Goal: Transaction & Acquisition: Purchase product/service

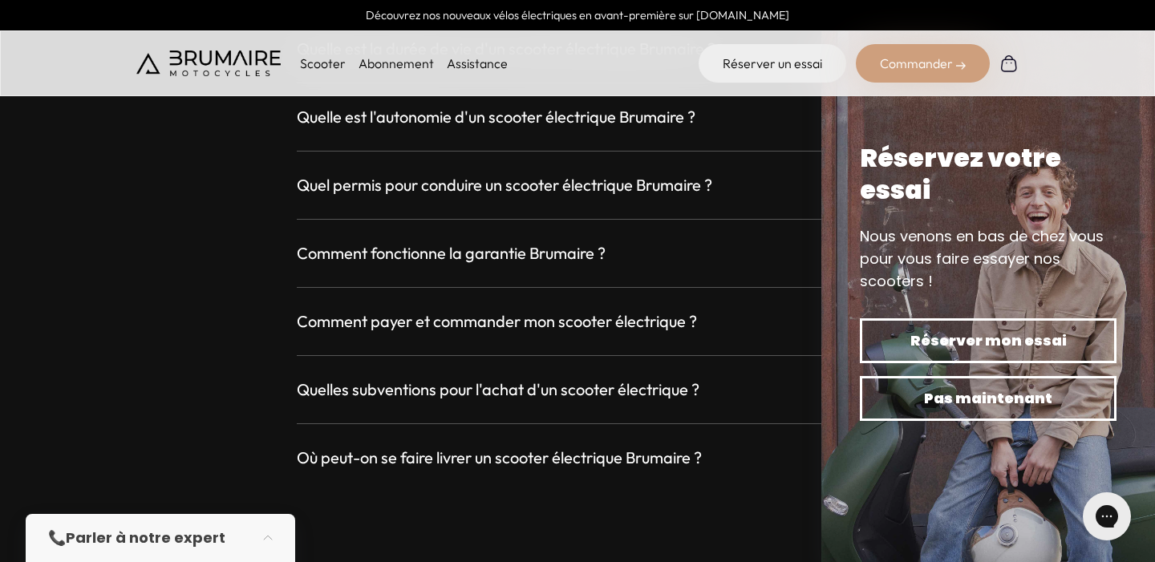
scroll to position [4526, 0]
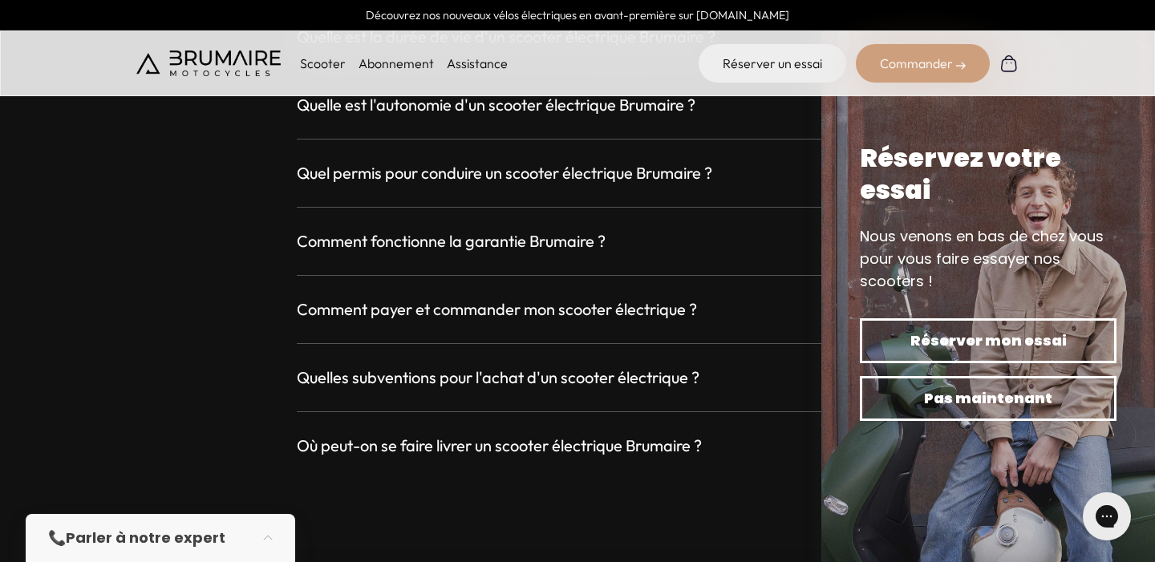
click at [556, 390] on div "Quelles subventions pour l'achat d'un scooter électrique ? +" at bounding box center [577, 377] width 561 height 29
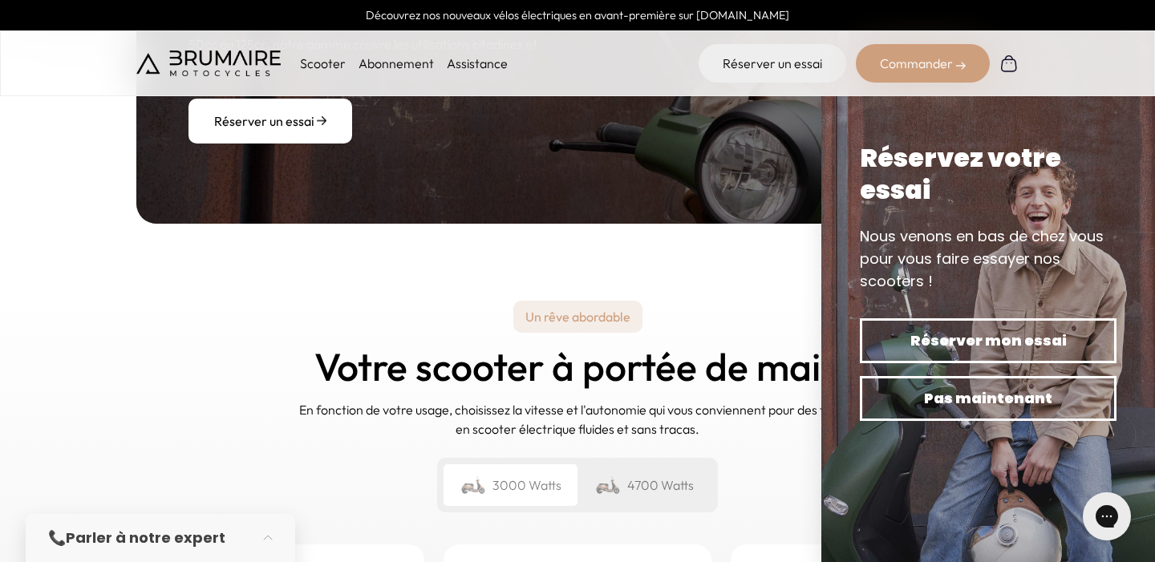
scroll to position [1701, 0]
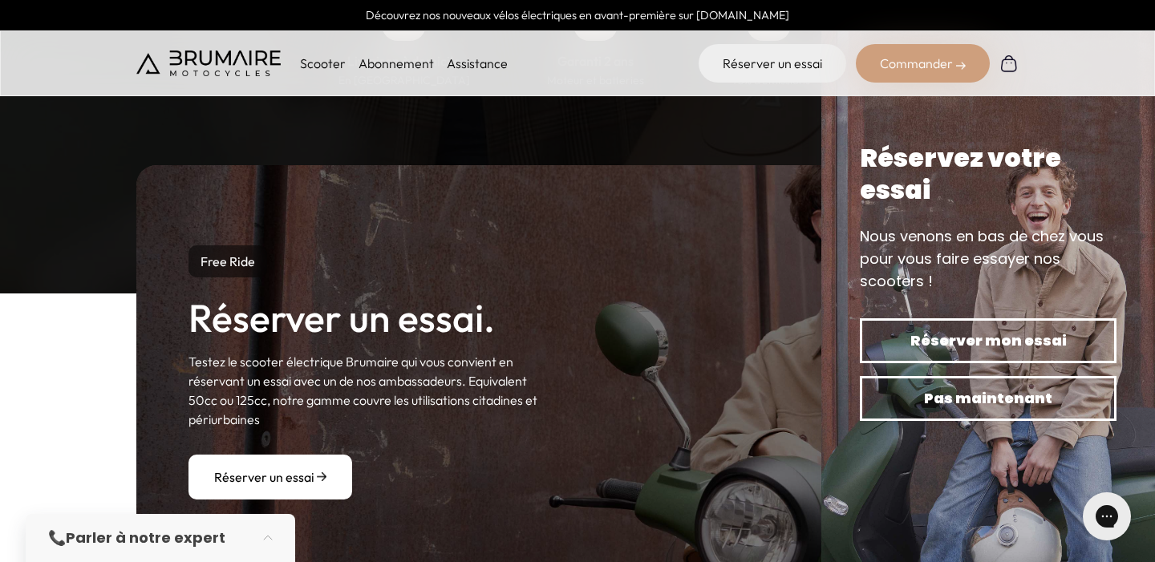
click at [310, 67] on p "Scooter" at bounding box center [323, 63] width 46 height 19
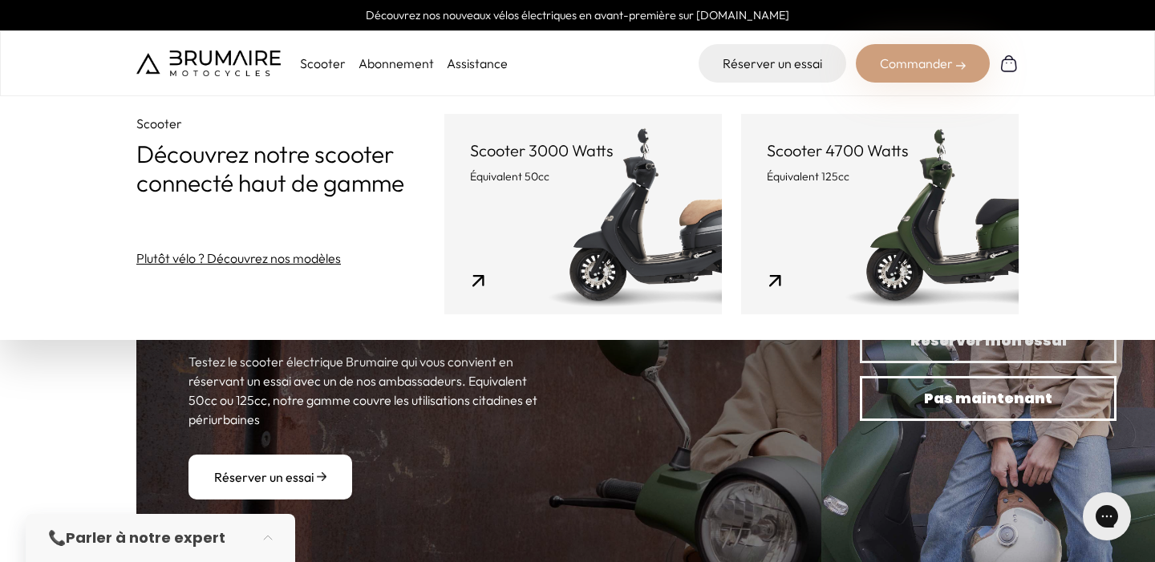
click at [560, 237] on link "Scooter 3000 Watts Équivalent 50cc" at bounding box center [582, 214] width 277 height 200
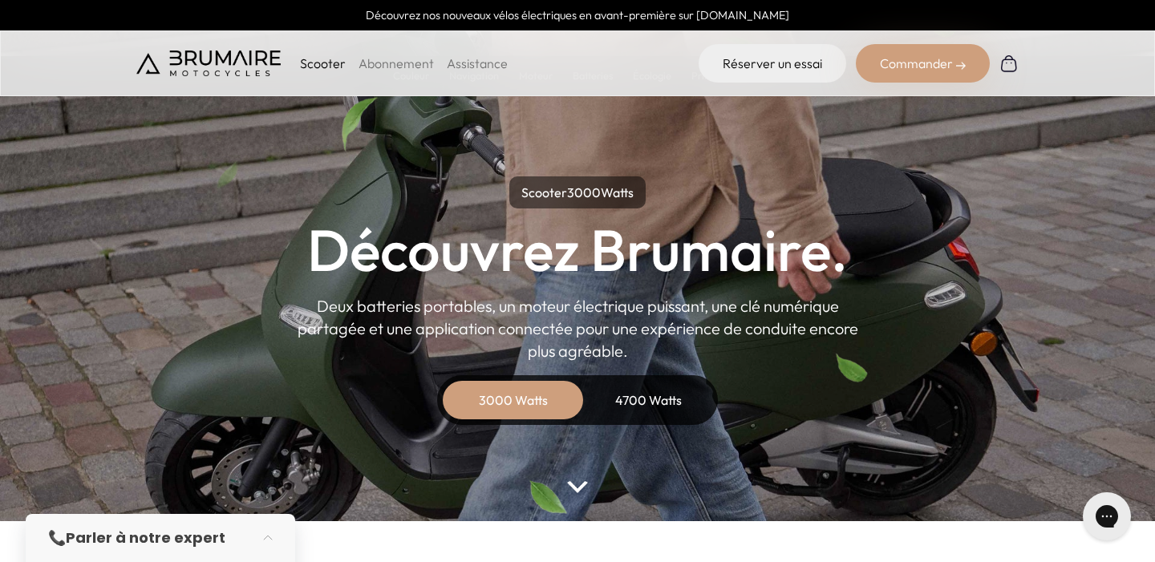
click at [529, 407] on div "3000 Watts" at bounding box center [513, 400] width 128 height 38
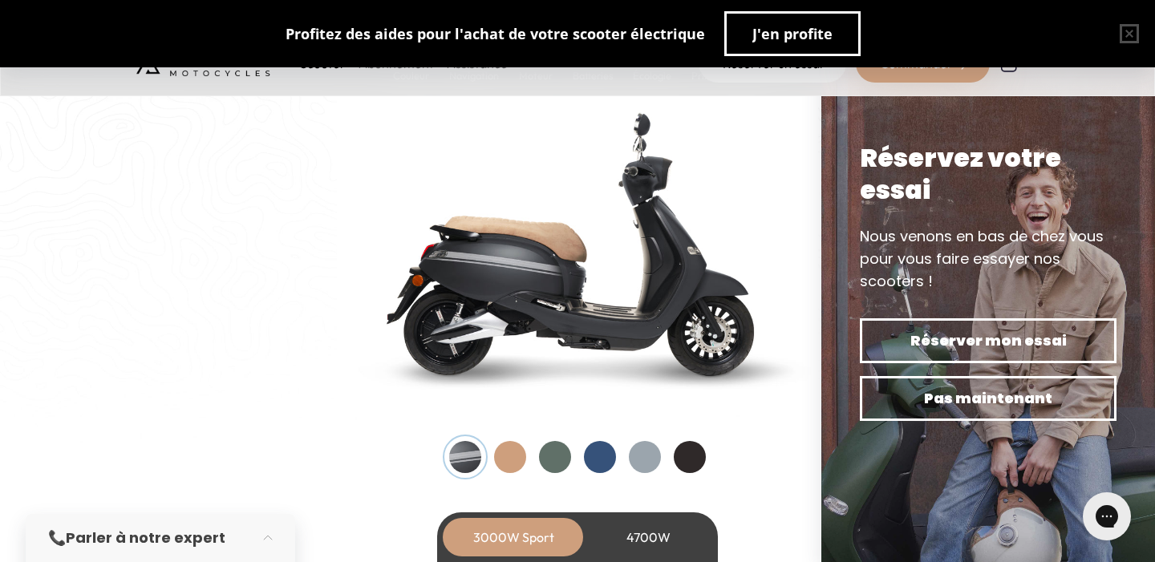
scroll to position [1674, 0]
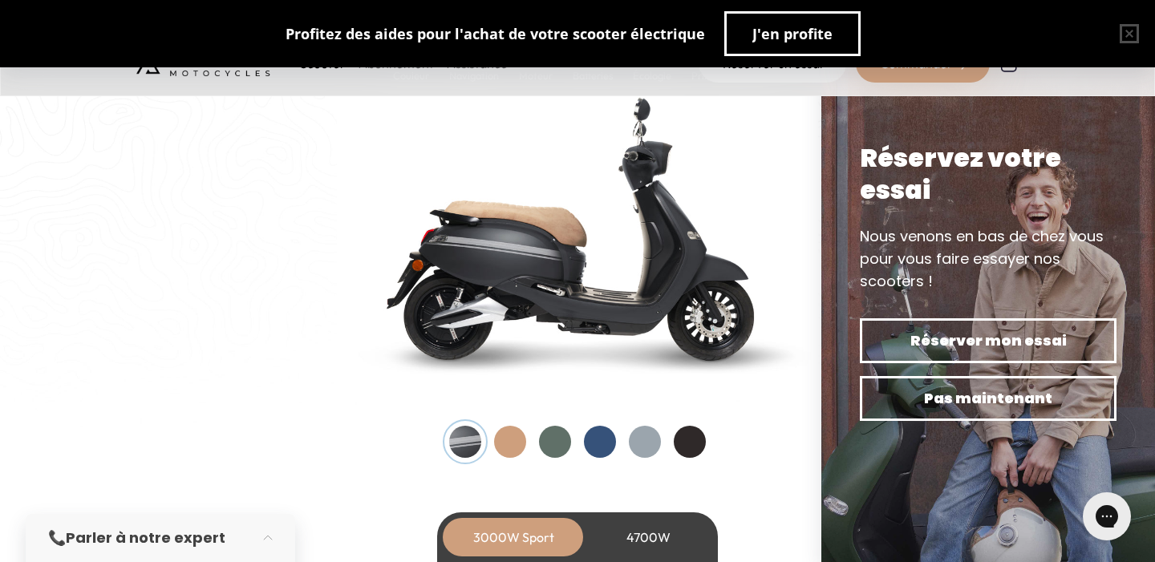
click at [628, 541] on div "4700W" at bounding box center [648, 537] width 128 height 38
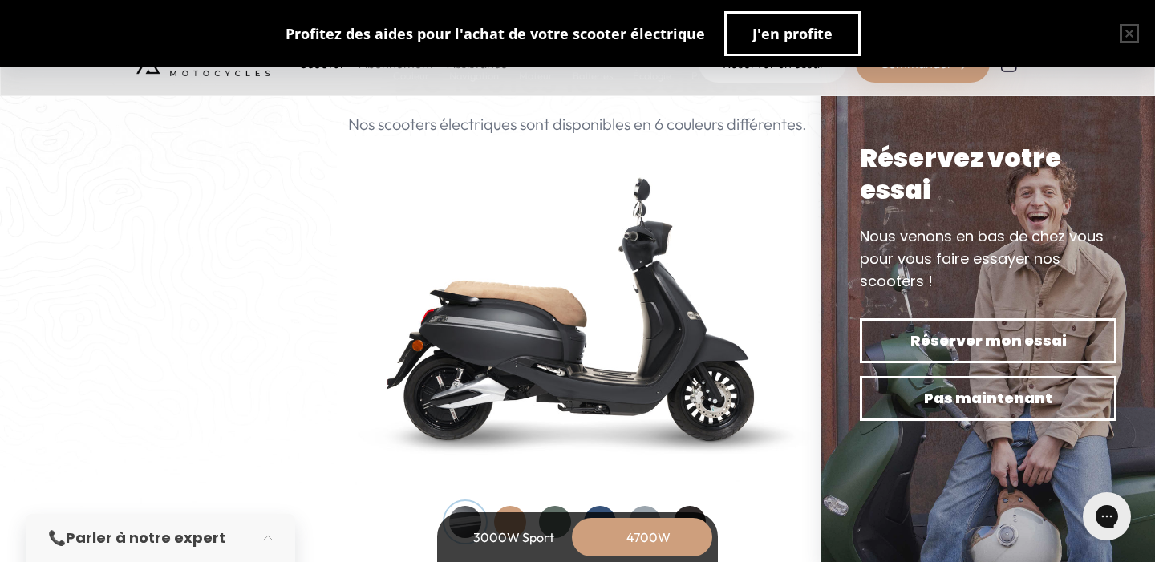
scroll to position [1461, 0]
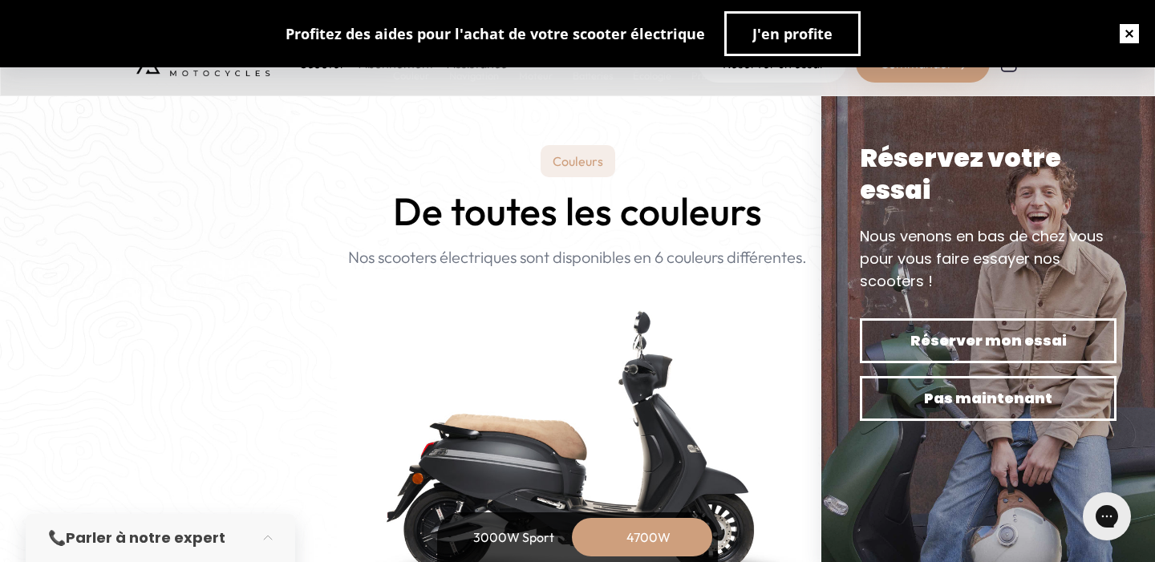
click at [1131, 35] on button "button" at bounding box center [1128, 33] width 51 height 51
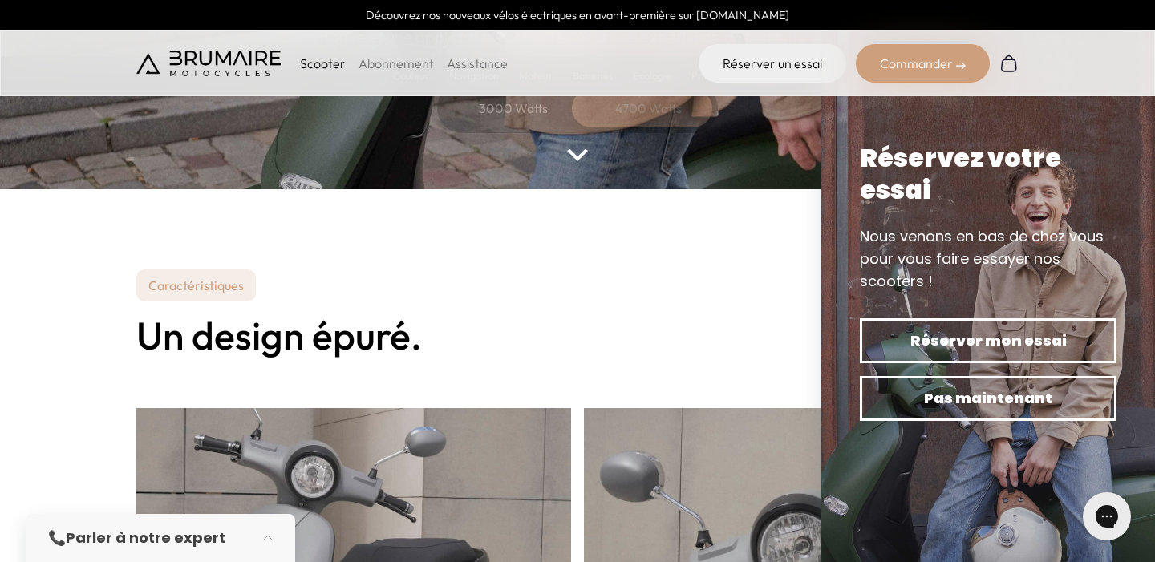
scroll to position [0, 0]
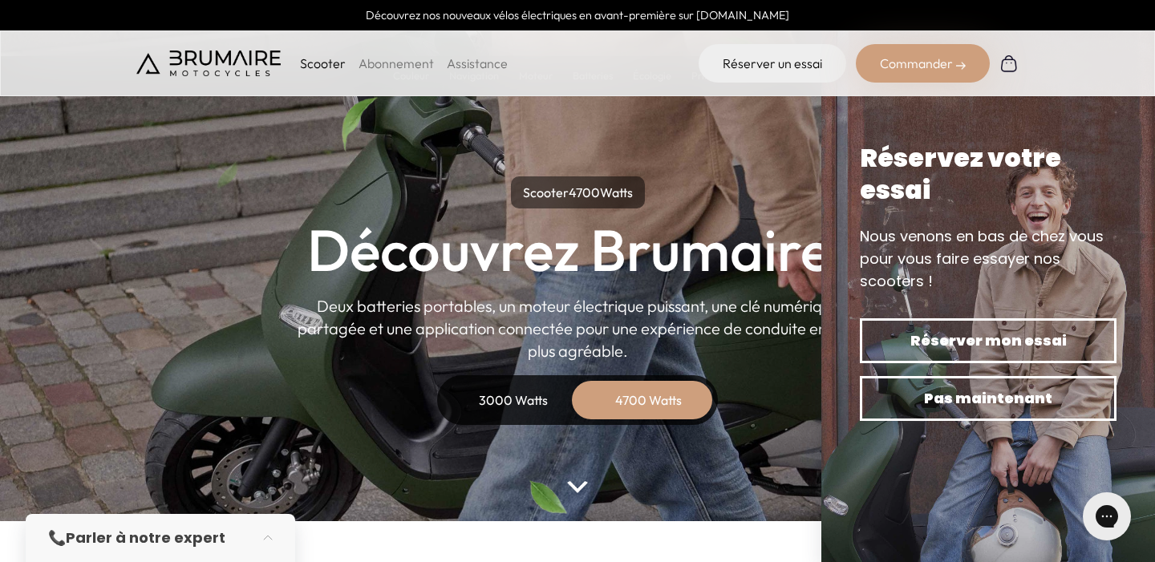
click at [514, 404] on div "3000 Watts" at bounding box center [513, 400] width 128 height 38
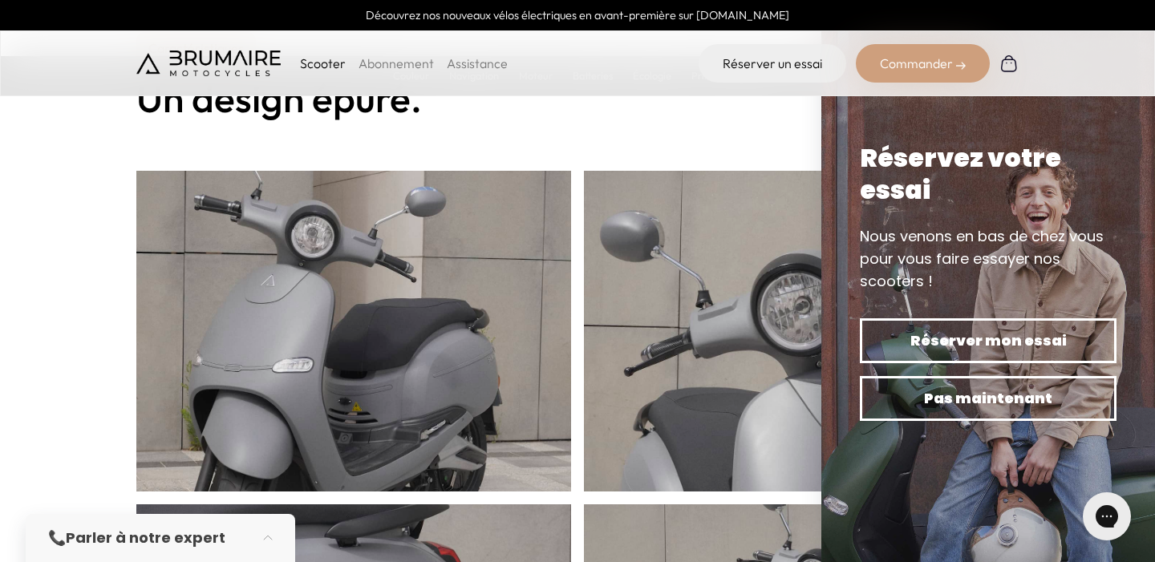
scroll to position [592, 0]
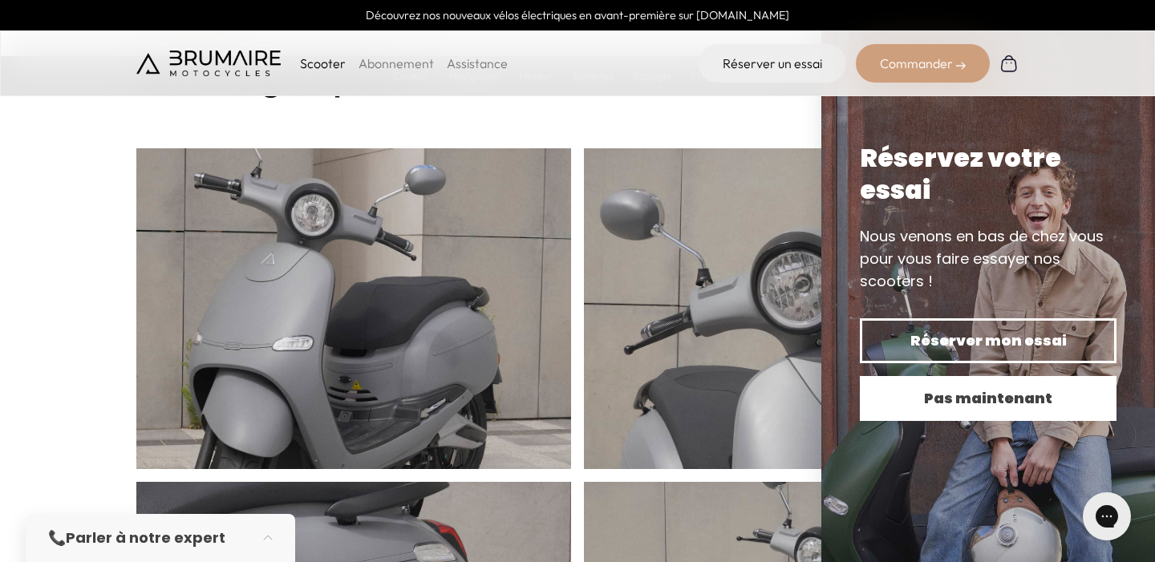
click at [1017, 402] on span "Pas maintenant" at bounding box center [988, 398] width 200 height 22
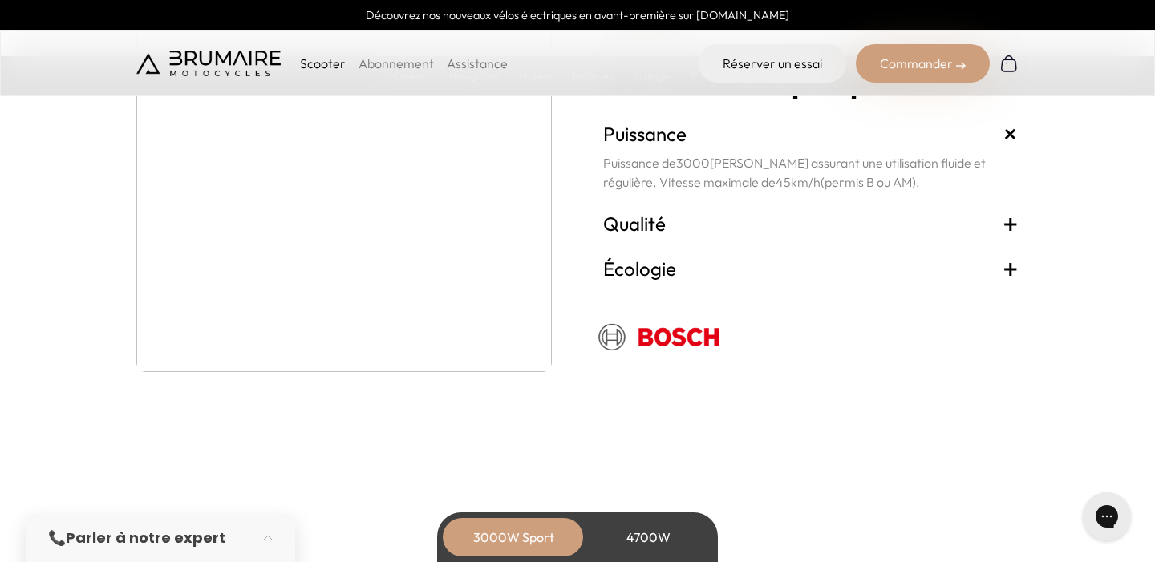
scroll to position [2867, 0]
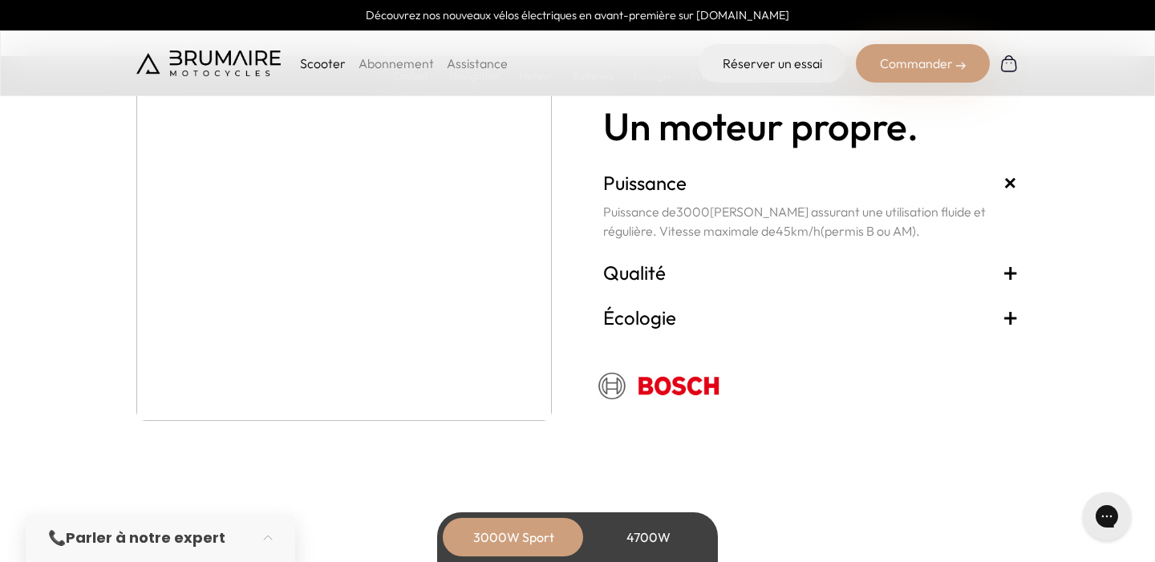
click at [1012, 273] on span "+" at bounding box center [1010, 273] width 16 height 26
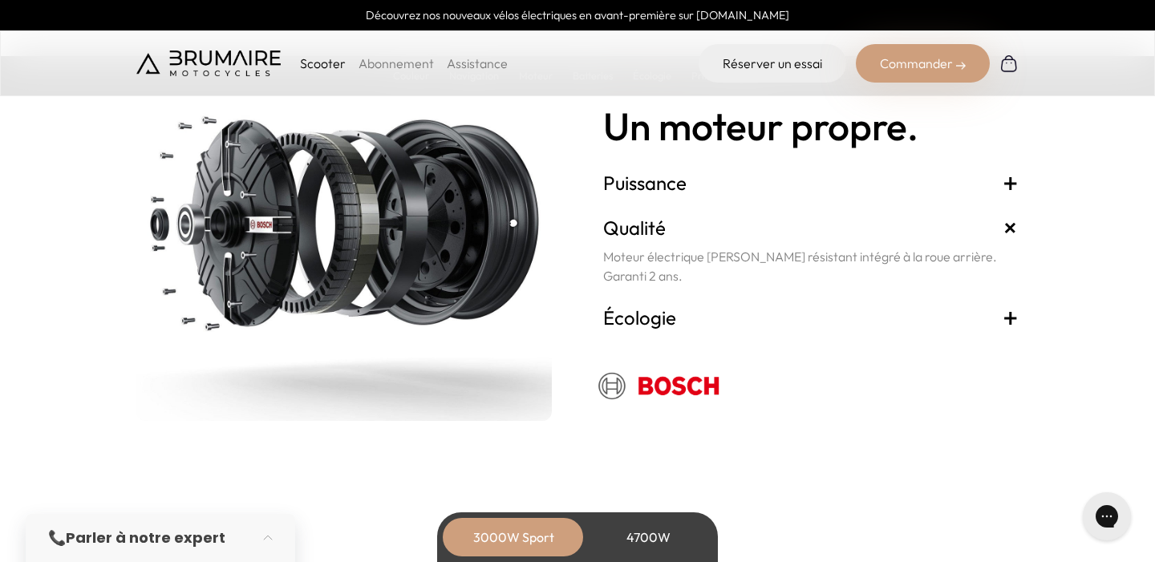
click at [1010, 318] on span "+" at bounding box center [1010, 318] width 16 height 26
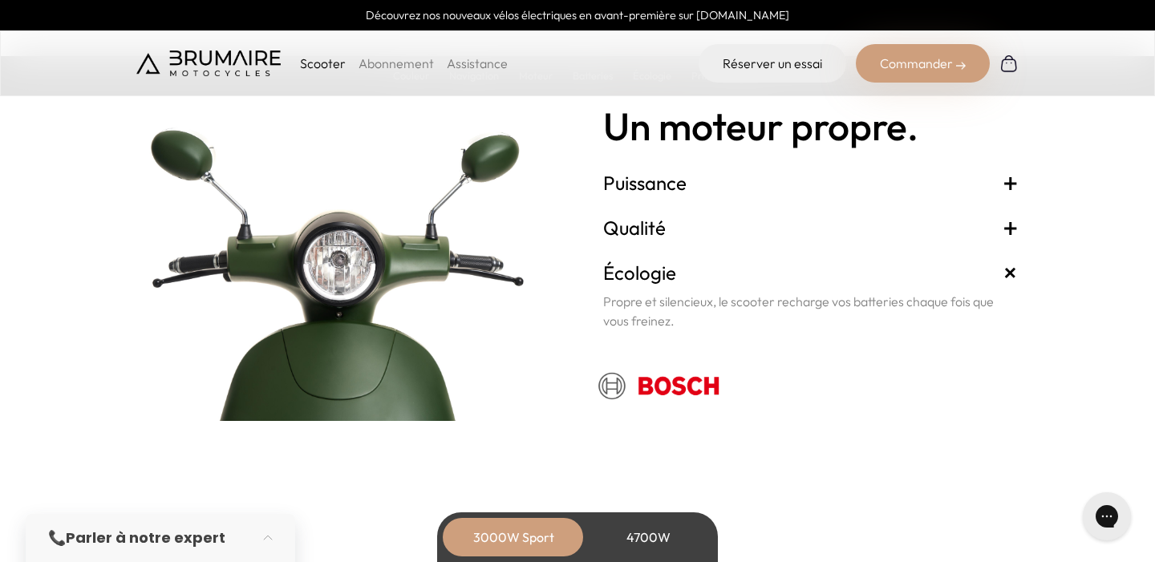
click at [133, 539] on strong "Parler à notre expert" at bounding box center [146, 538] width 160 height 20
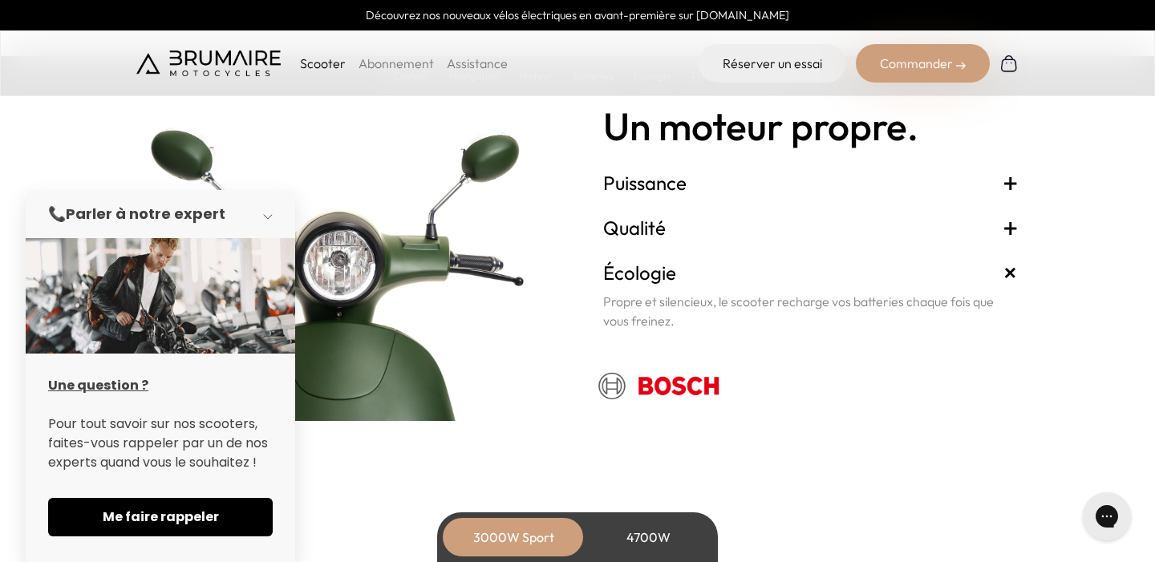
click at [269, 211] on button "button" at bounding box center [272, 213] width 45 height 35
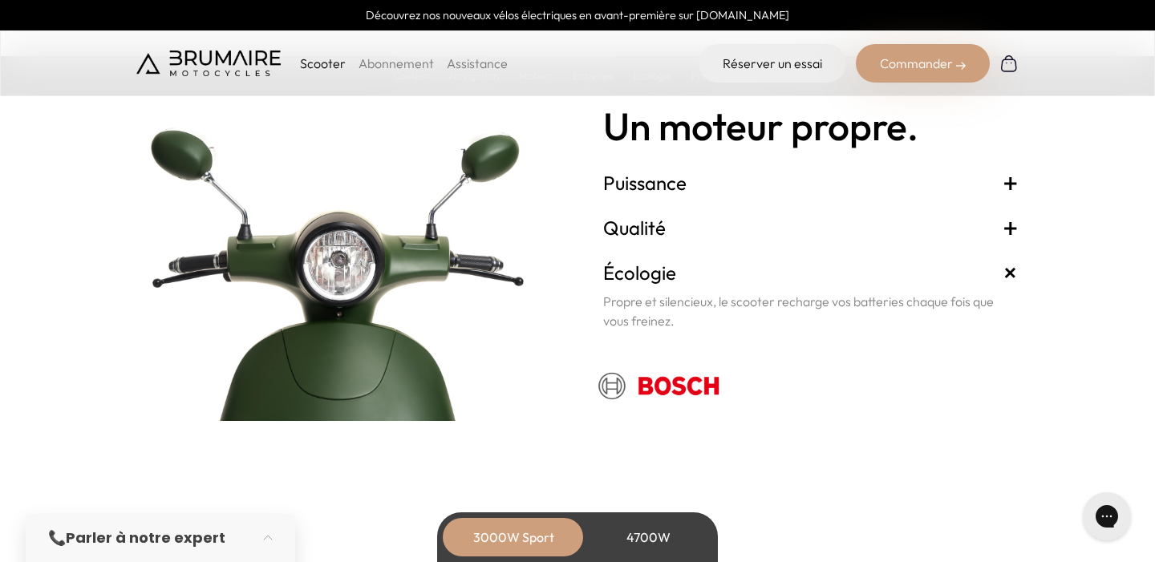
click at [403, 63] on link "Abonnement" at bounding box center [395, 63] width 75 height 16
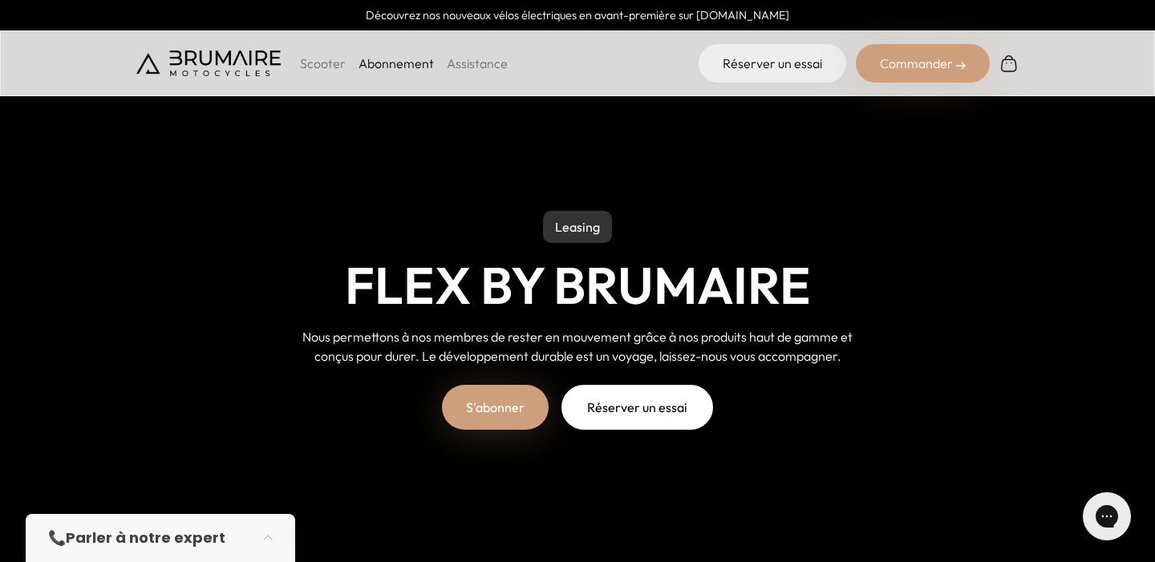
click at [327, 66] on p "Scooter" at bounding box center [323, 63] width 46 height 19
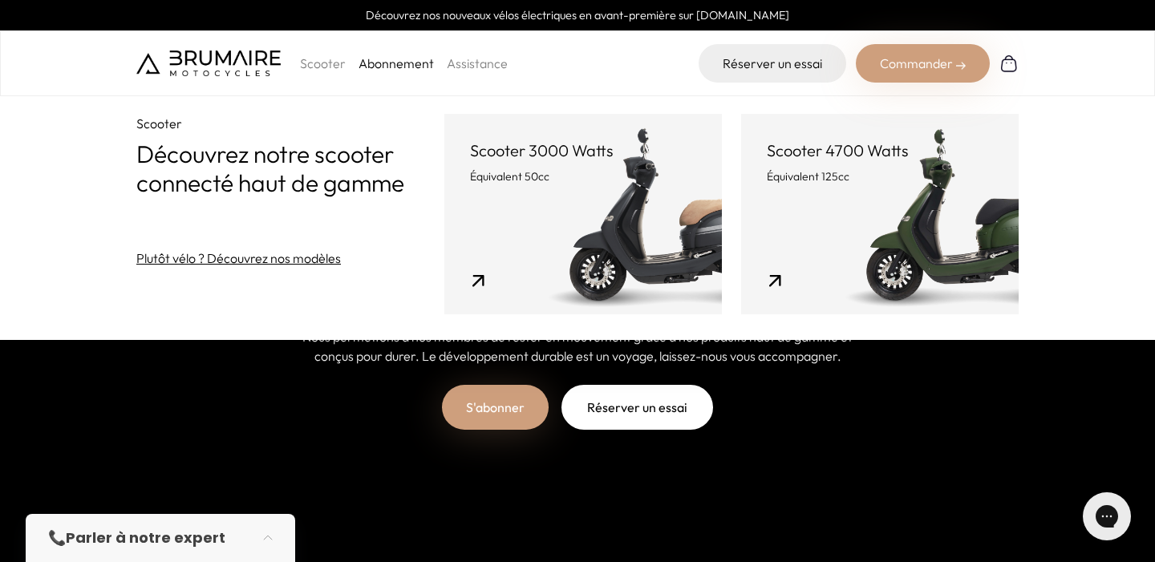
click at [608, 236] on link "Scooter 3000 Watts Équivalent 50cc" at bounding box center [582, 214] width 277 height 200
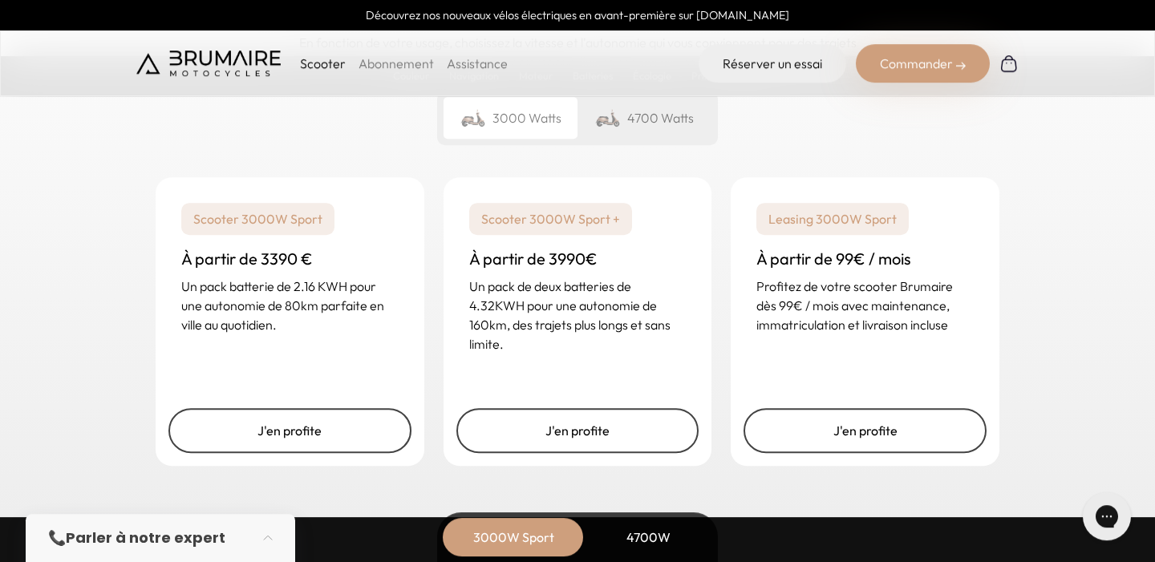
scroll to position [3917, 0]
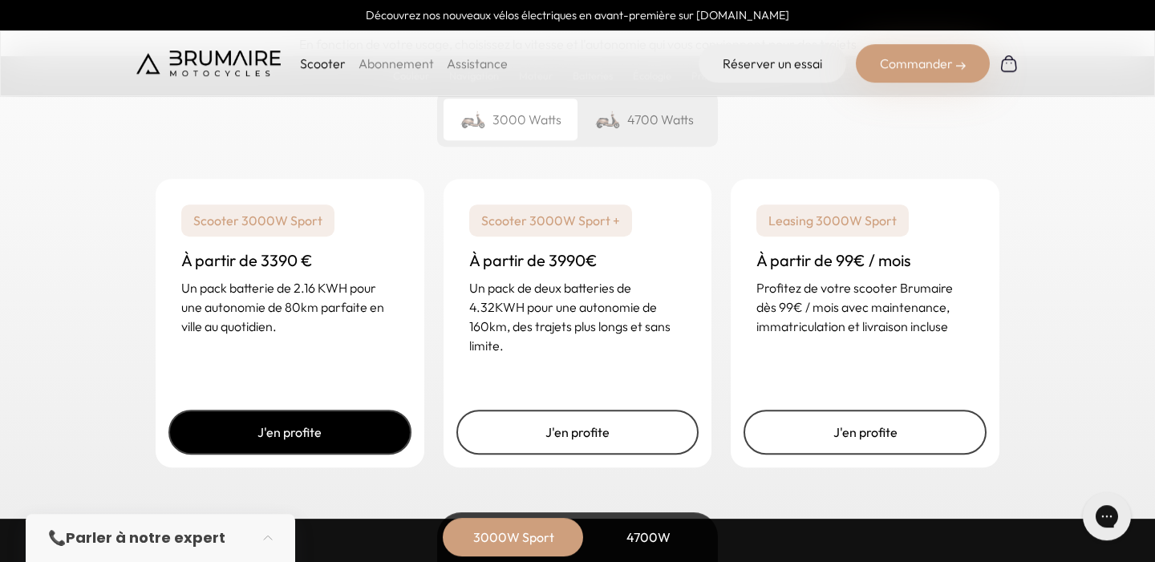
click at [343, 436] on link "J'en profite" at bounding box center [289, 432] width 243 height 45
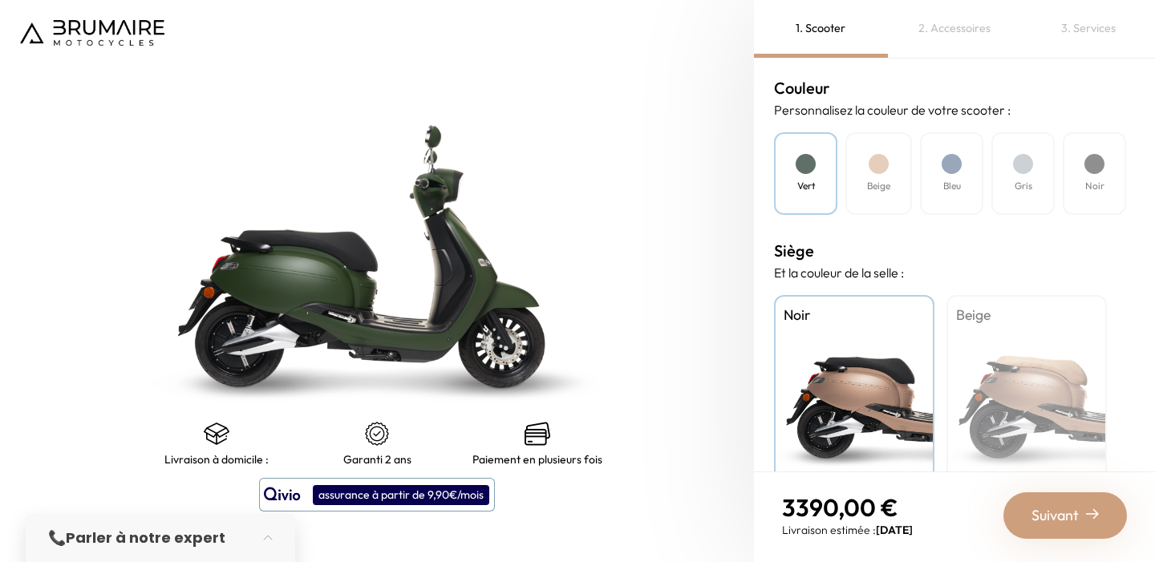
scroll to position [513, 0]
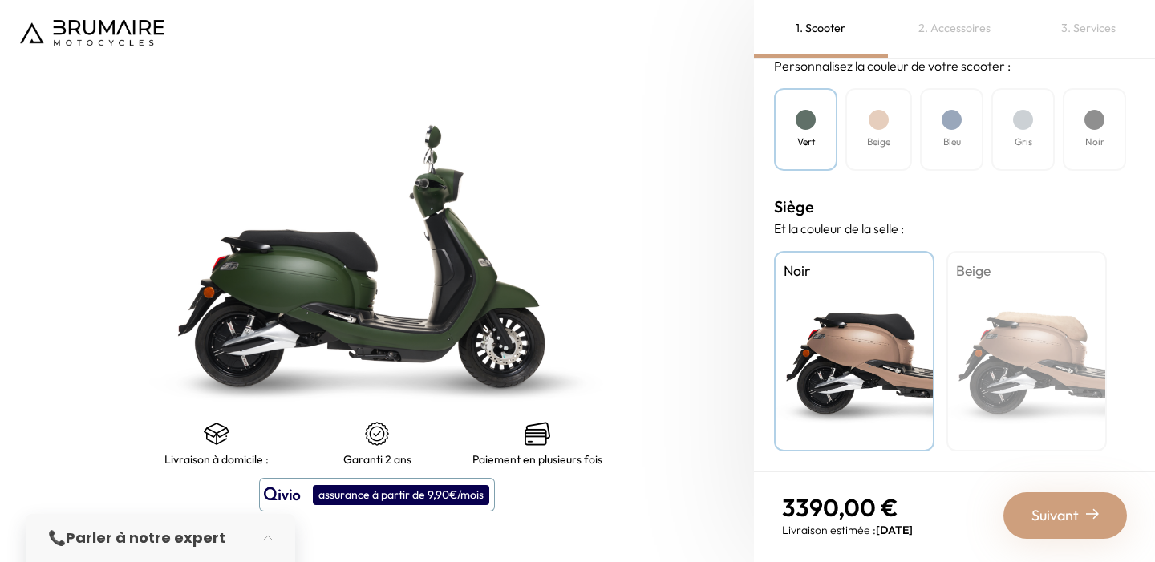
click at [990, 289] on div "Beige" at bounding box center [1026, 351] width 160 height 200
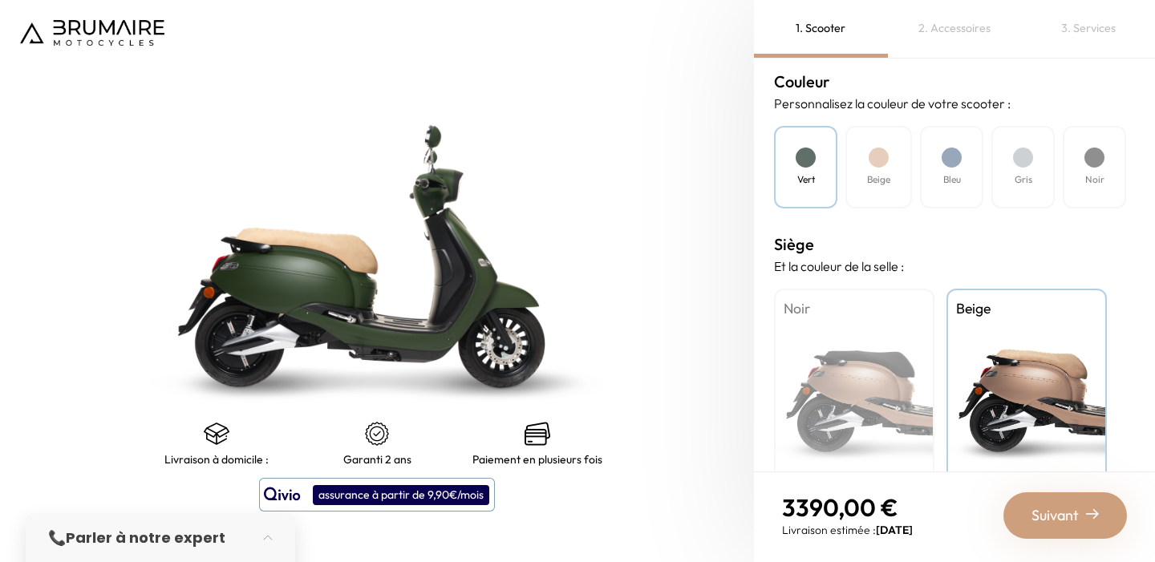
scroll to position [474, 0]
click at [874, 365] on div "Noir" at bounding box center [854, 390] width 160 height 200
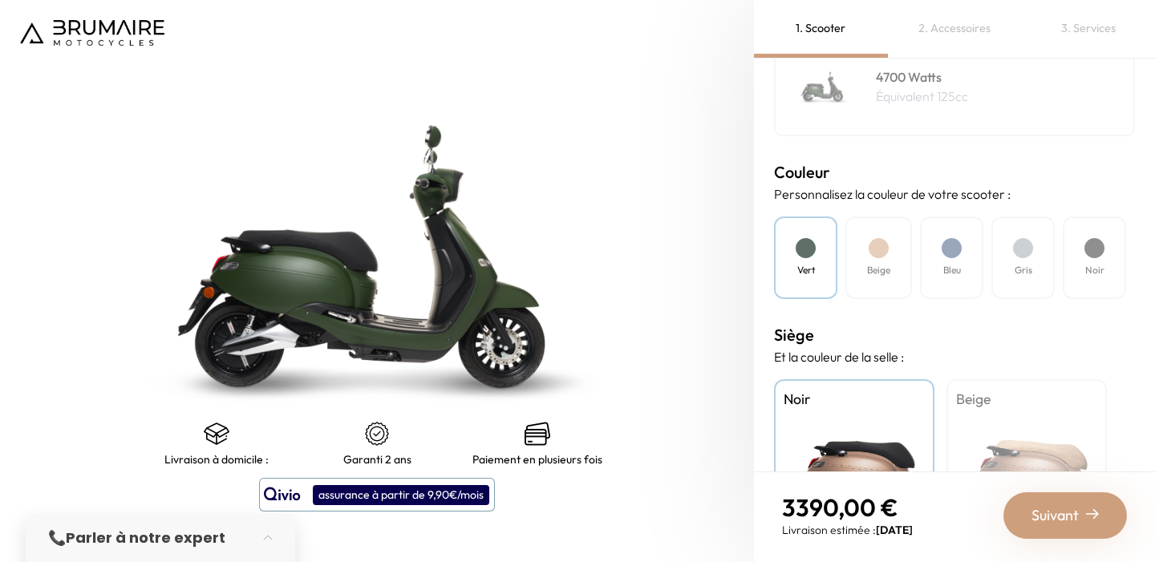
scroll to position [384, 0]
click at [958, 259] on div "Bleu" at bounding box center [951, 258] width 63 height 83
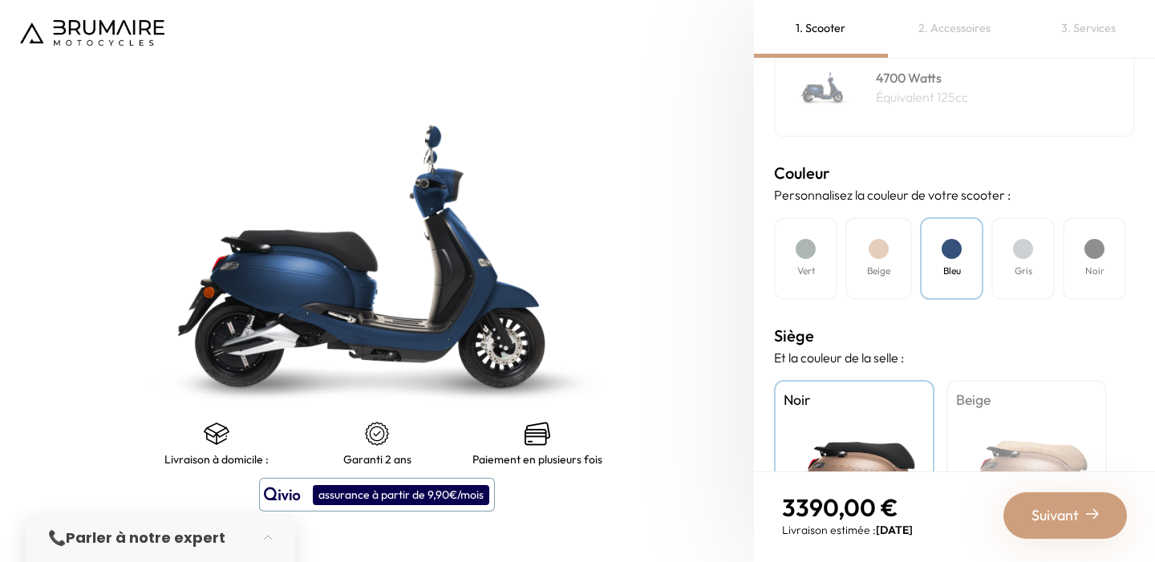
click at [1019, 263] on div "Gris" at bounding box center [1022, 258] width 63 height 83
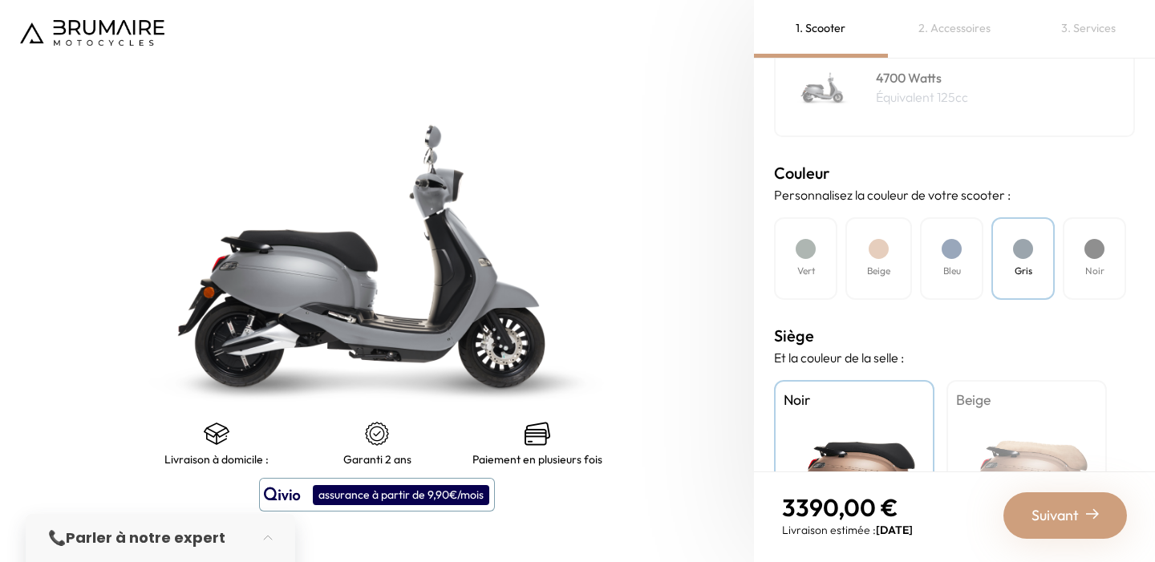
click at [1085, 253] on div "Noir" at bounding box center [1093, 258] width 63 height 83
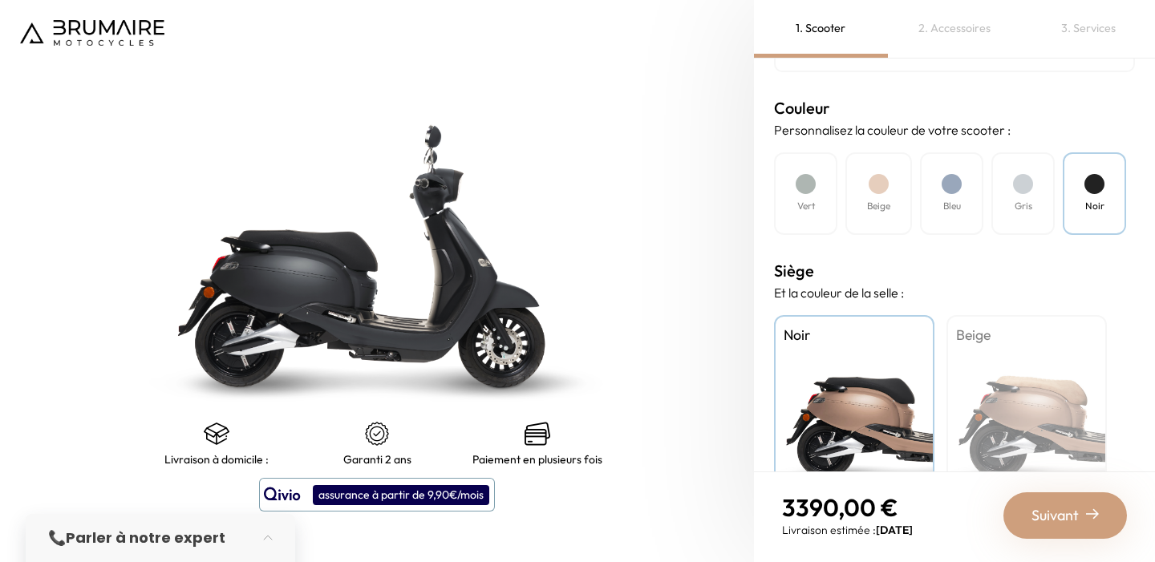
scroll to position [467, 0]
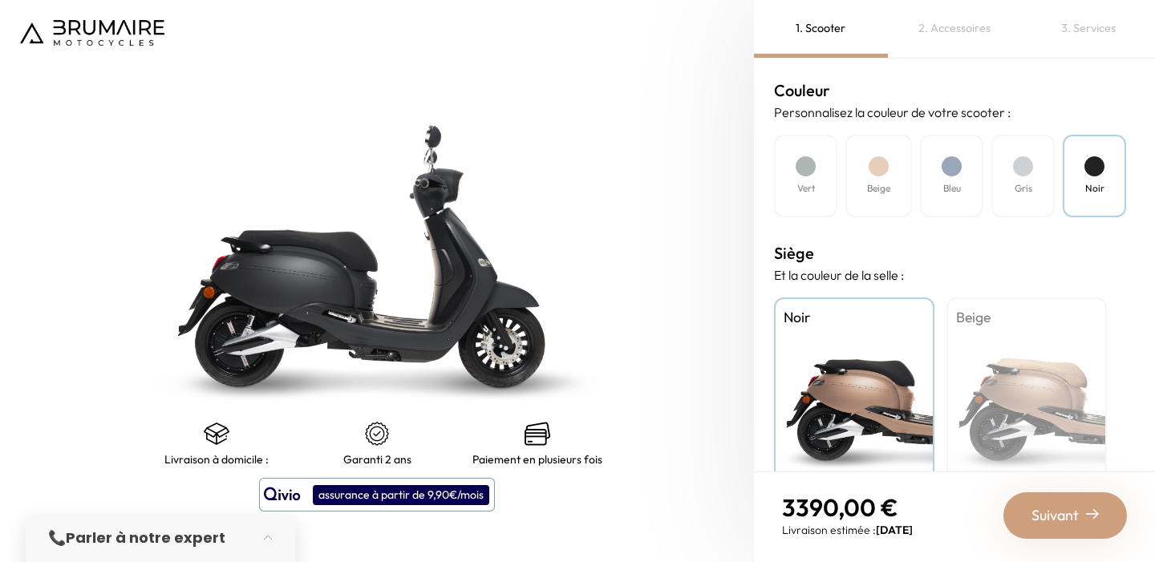
click at [972, 150] on div "Bleu" at bounding box center [951, 176] width 63 height 83
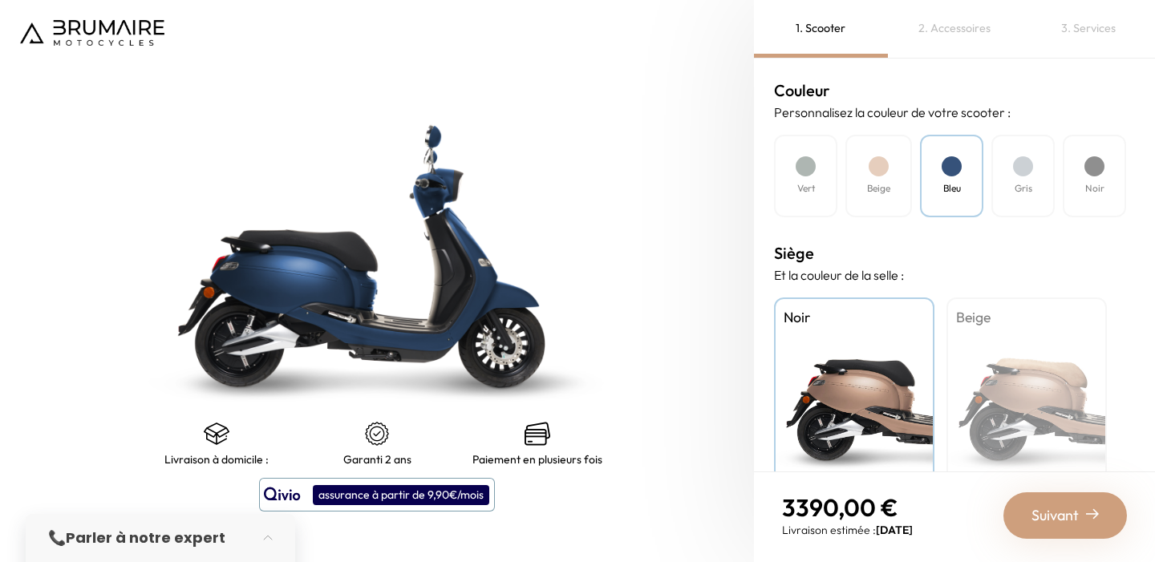
click at [933, 165] on div "Bleu" at bounding box center [951, 176] width 63 height 83
click at [846, 183] on div "Beige" at bounding box center [878, 176] width 67 height 83
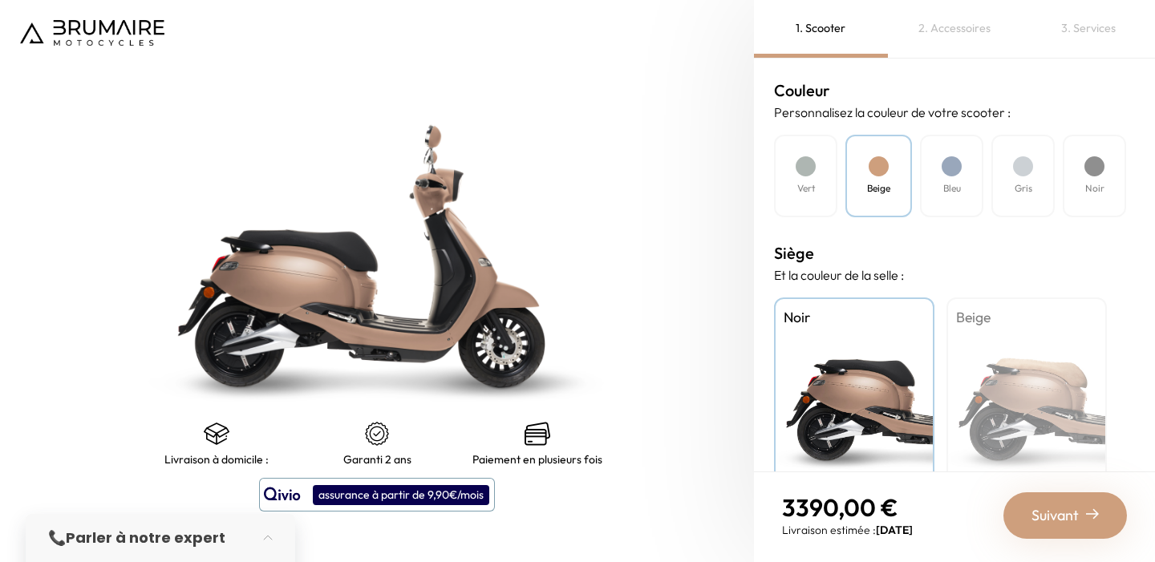
click at [809, 178] on div "Vert" at bounding box center [805, 176] width 63 height 83
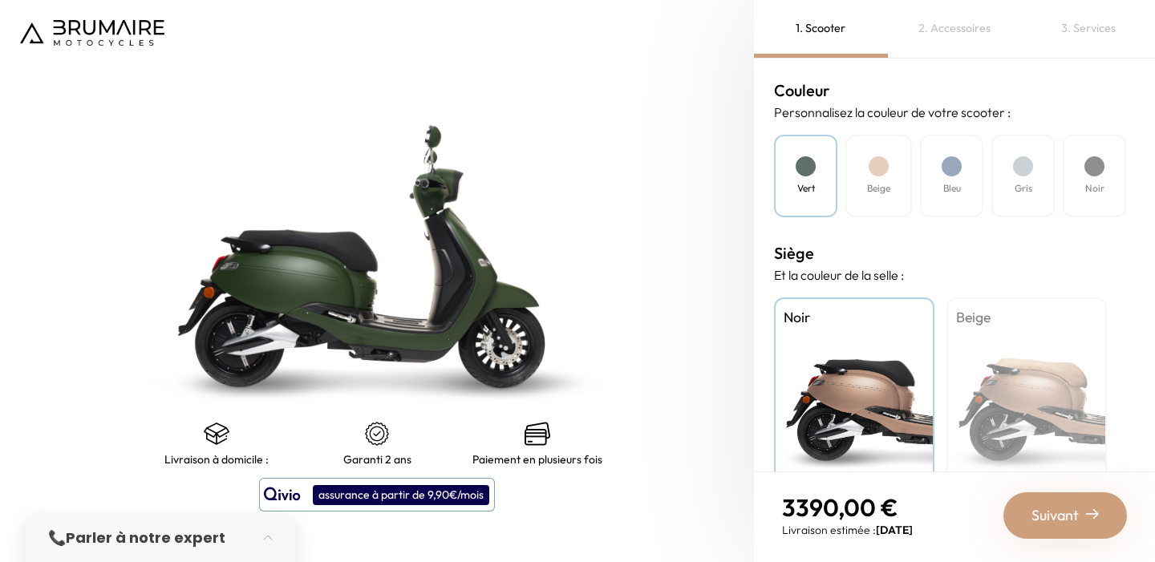
click at [961, 176] on div "Bleu" at bounding box center [951, 176] width 63 height 83
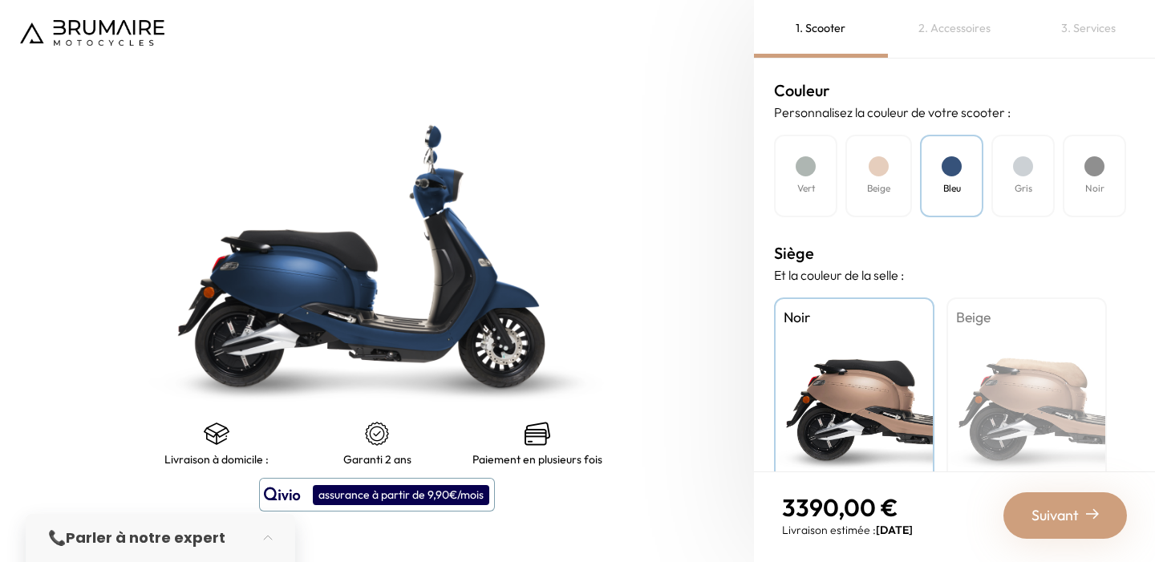
click at [1013, 174] on div "Gris" at bounding box center [1022, 176] width 63 height 83
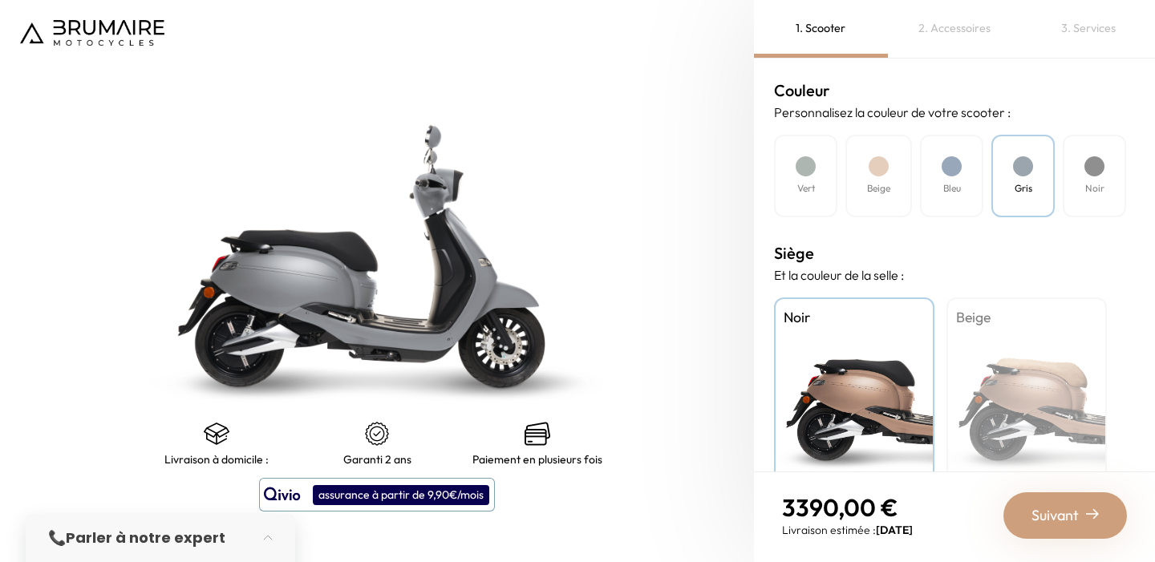
click at [1086, 172] on div "Noir" at bounding box center [1093, 176] width 63 height 83
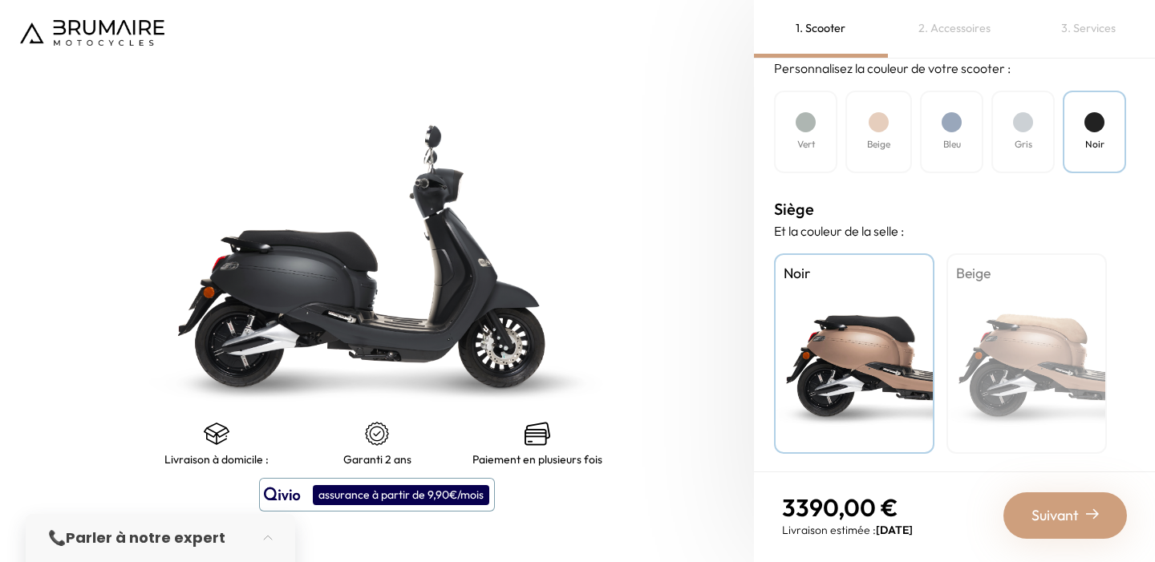
scroll to position [513, 0]
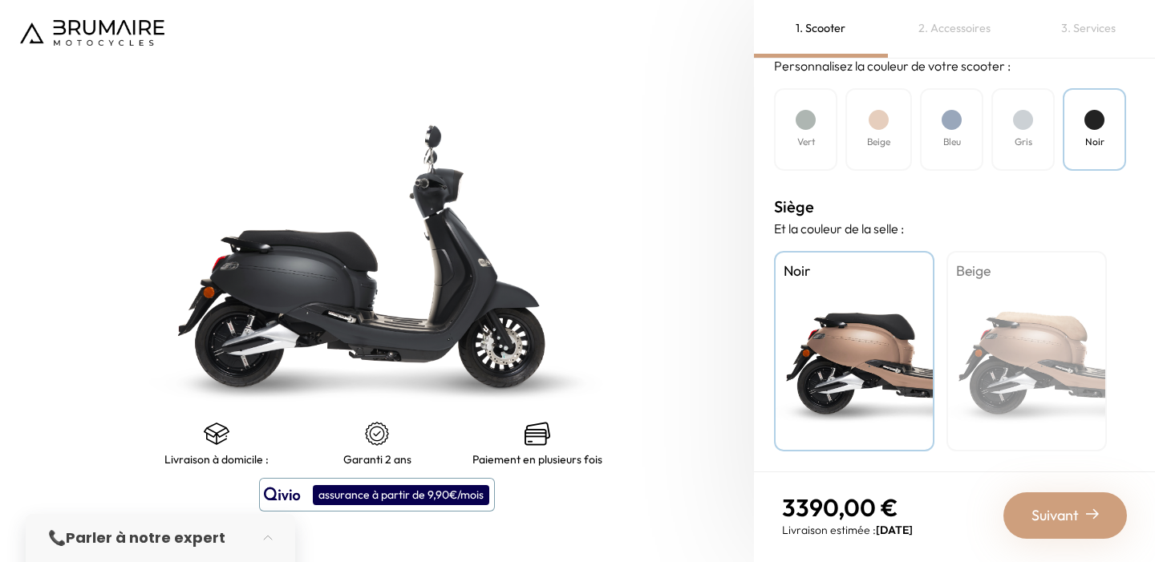
click at [1023, 378] on div "Beige" at bounding box center [1026, 351] width 160 height 200
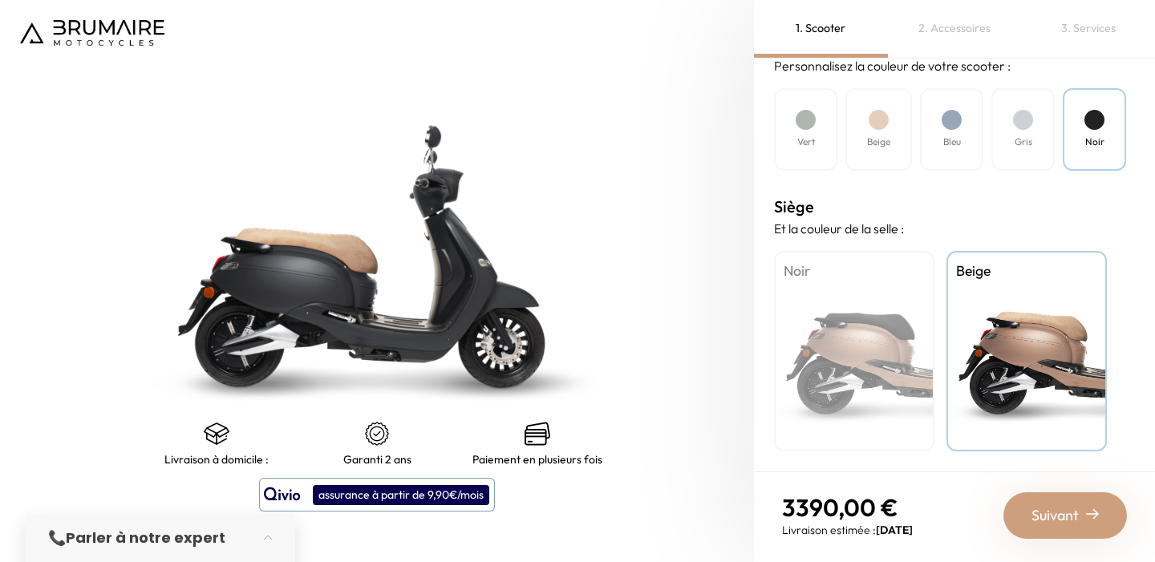
click at [803, 144] on h4 "Vert" at bounding box center [806, 142] width 18 height 14
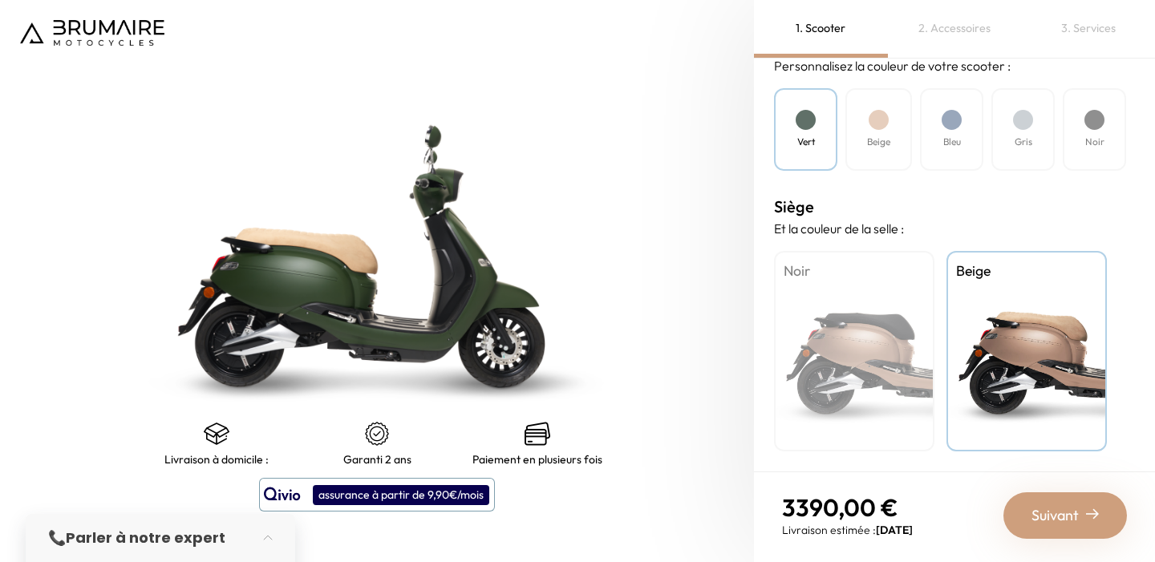
click at [868, 127] on div "Beige" at bounding box center [878, 129] width 67 height 83
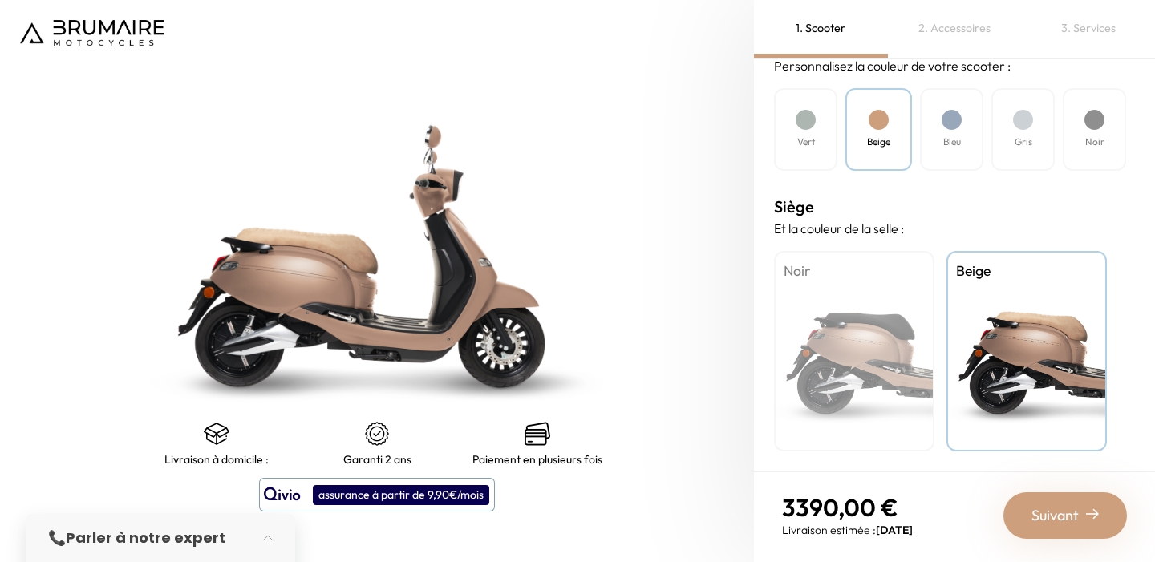
click at [941, 113] on div "Bleu" at bounding box center [951, 129] width 63 height 83
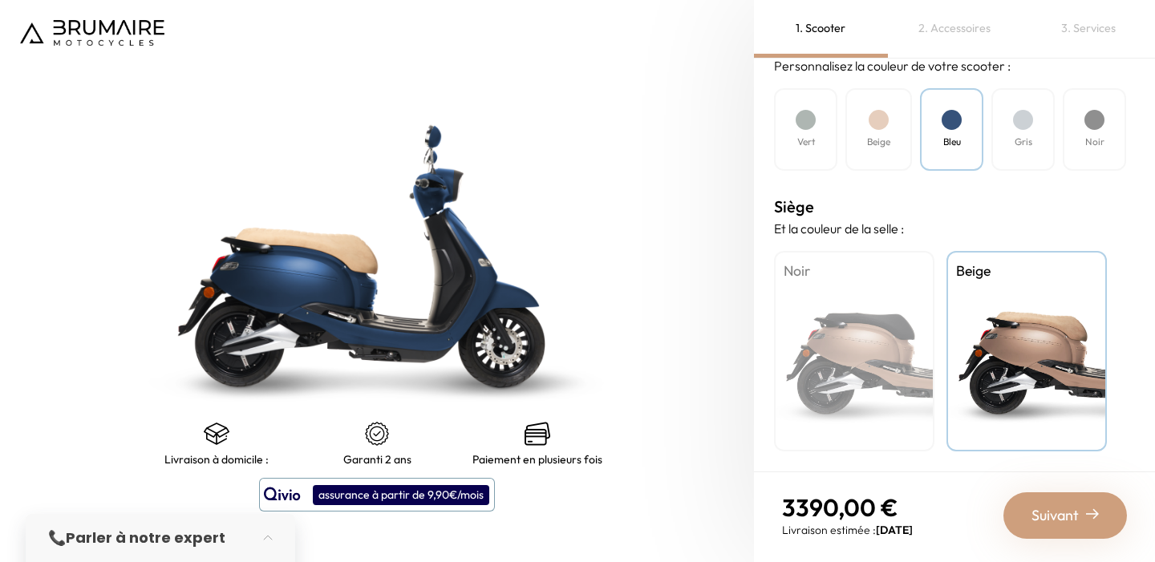
click at [1006, 101] on div "Gris" at bounding box center [1022, 129] width 63 height 83
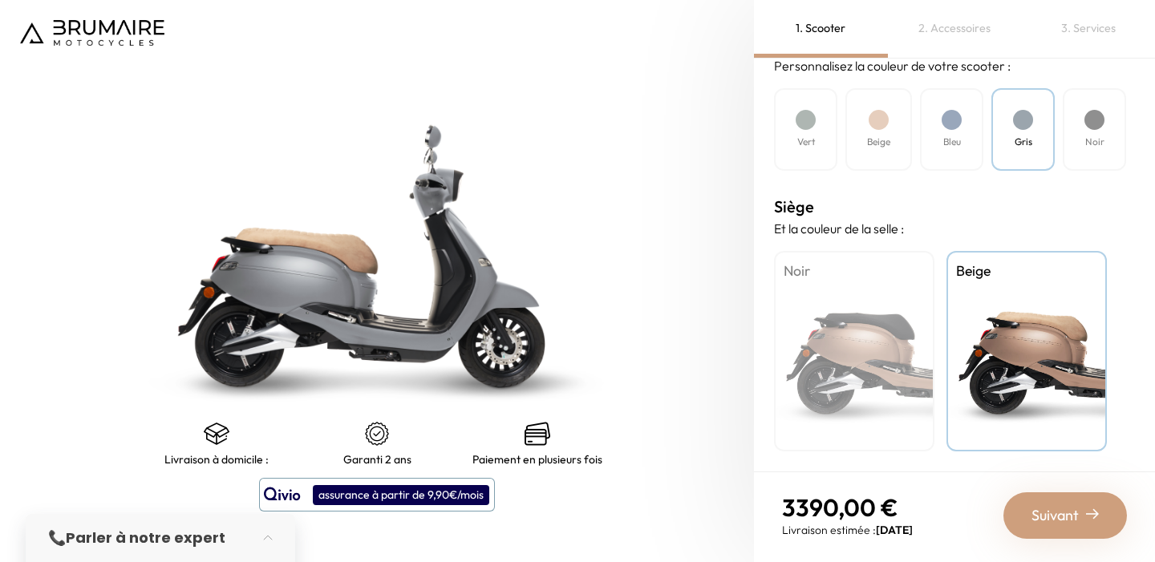
click at [1082, 107] on div "Noir" at bounding box center [1093, 129] width 63 height 83
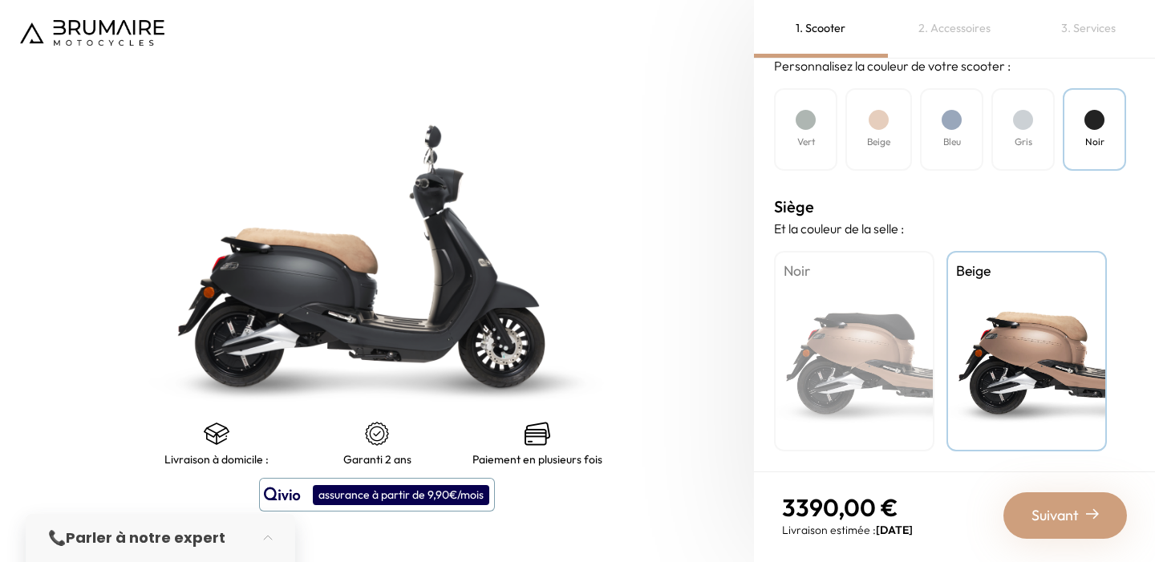
click at [893, 310] on div "Noir" at bounding box center [854, 351] width 160 height 200
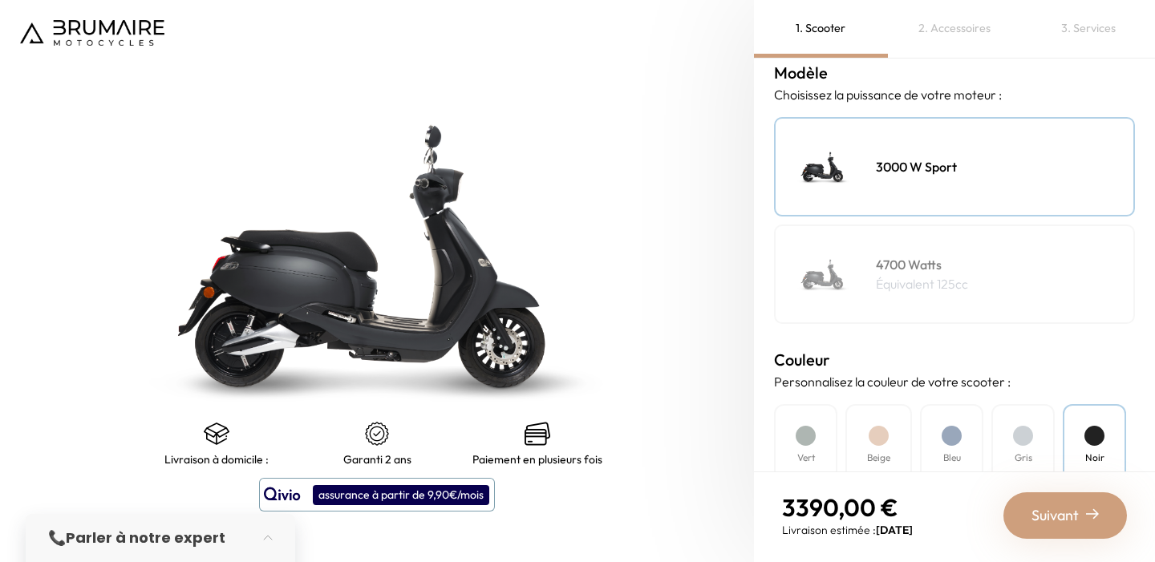
scroll to position [0, 0]
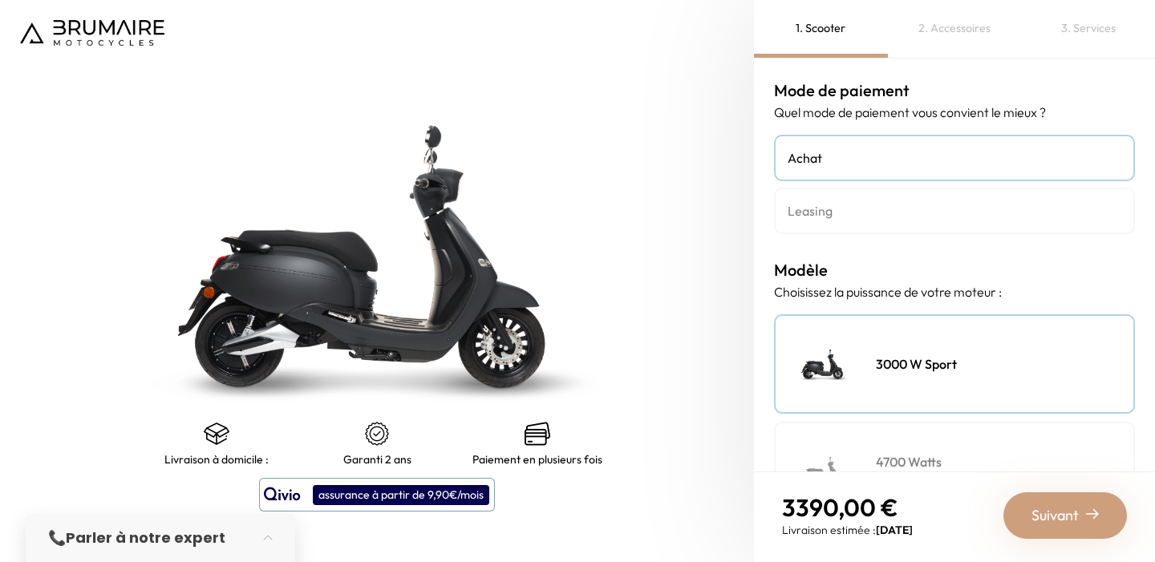
click at [1071, 501] on div "Suivant" at bounding box center [1064, 515] width 123 height 47
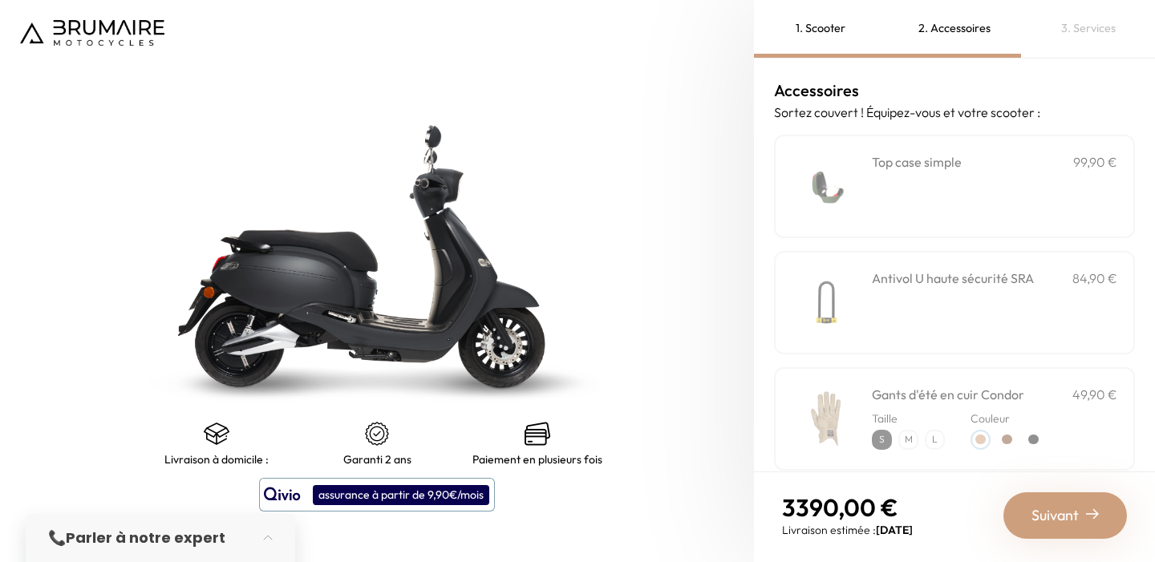
click at [924, 192] on div "**********" at bounding box center [994, 186] width 245 height 68
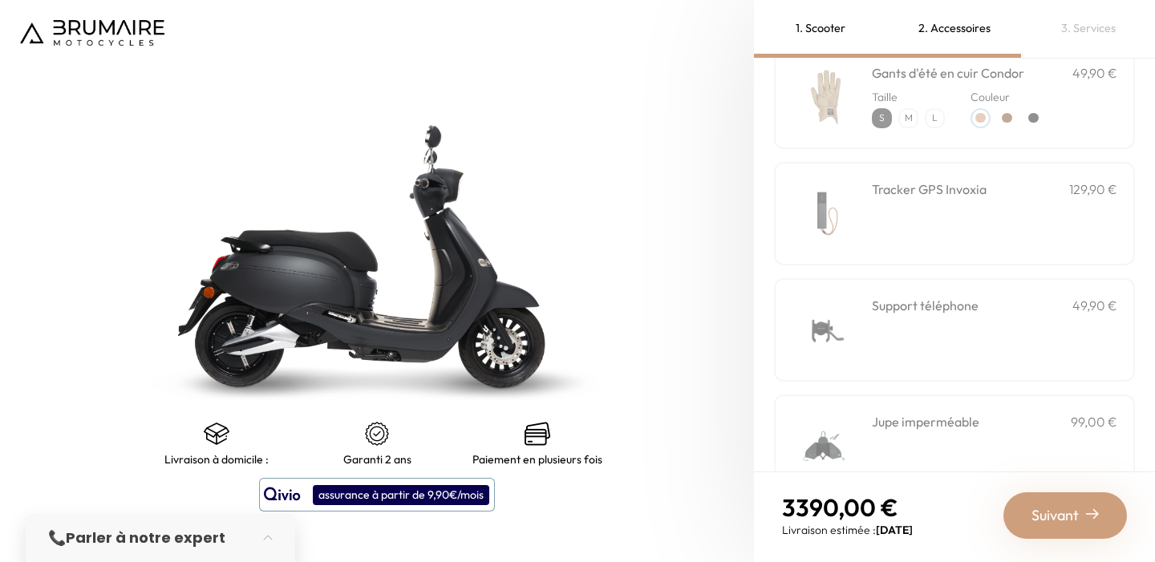
scroll to position [323, 0]
click at [916, 330] on div "Support téléphone 49,90 €" at bounding box center [994, 328] width 245 height 68
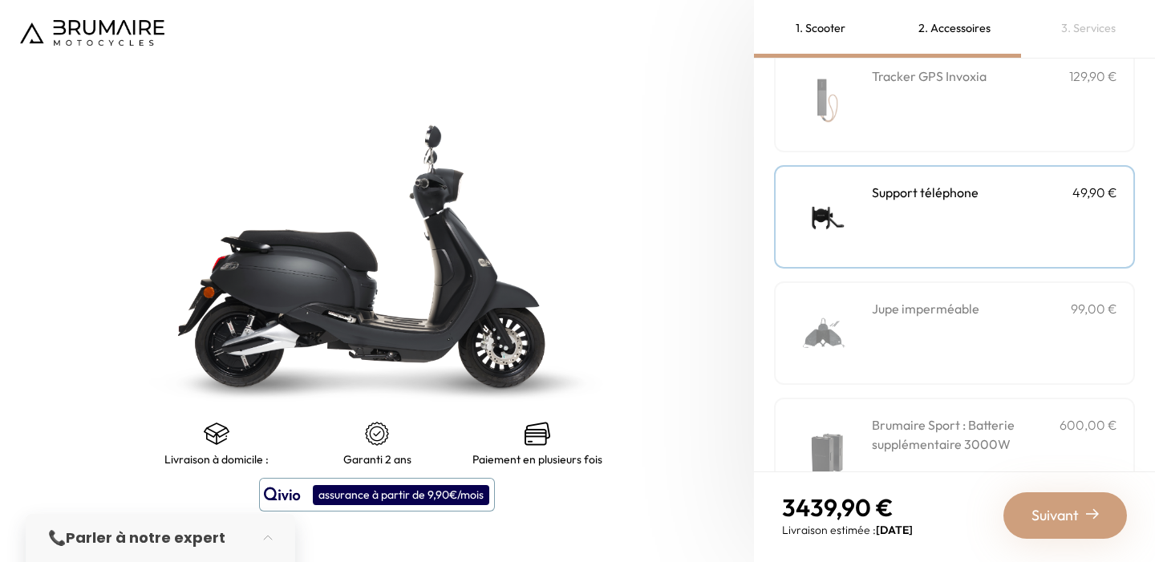
scroll to position [463, 0]
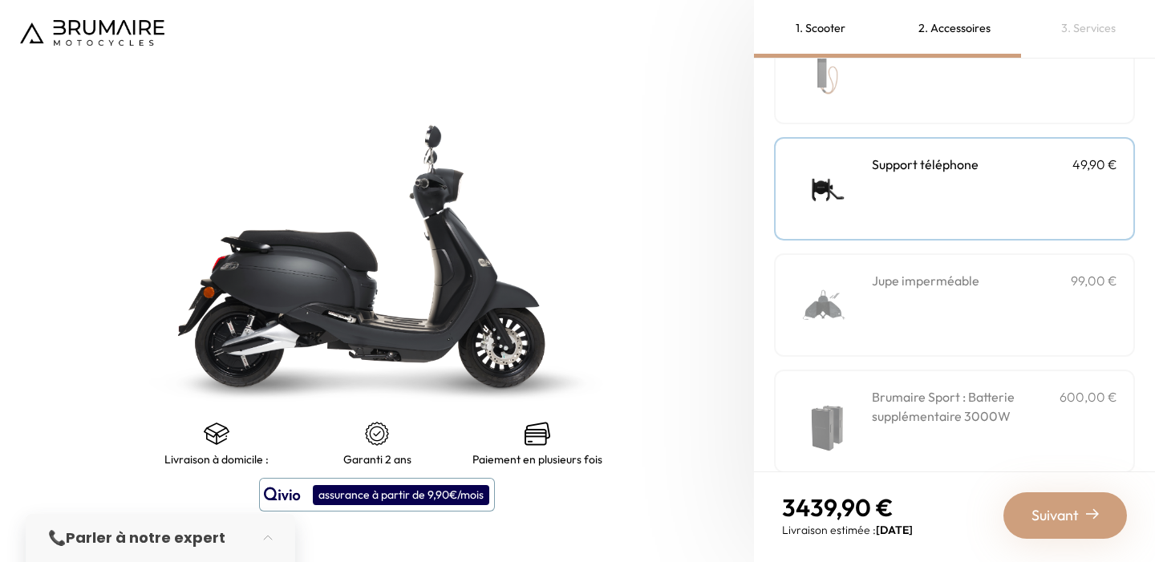
click at [920, 300] on div "Jupe imperméable 99,00 €" at bounding box center [994, 305] width 245 height 68
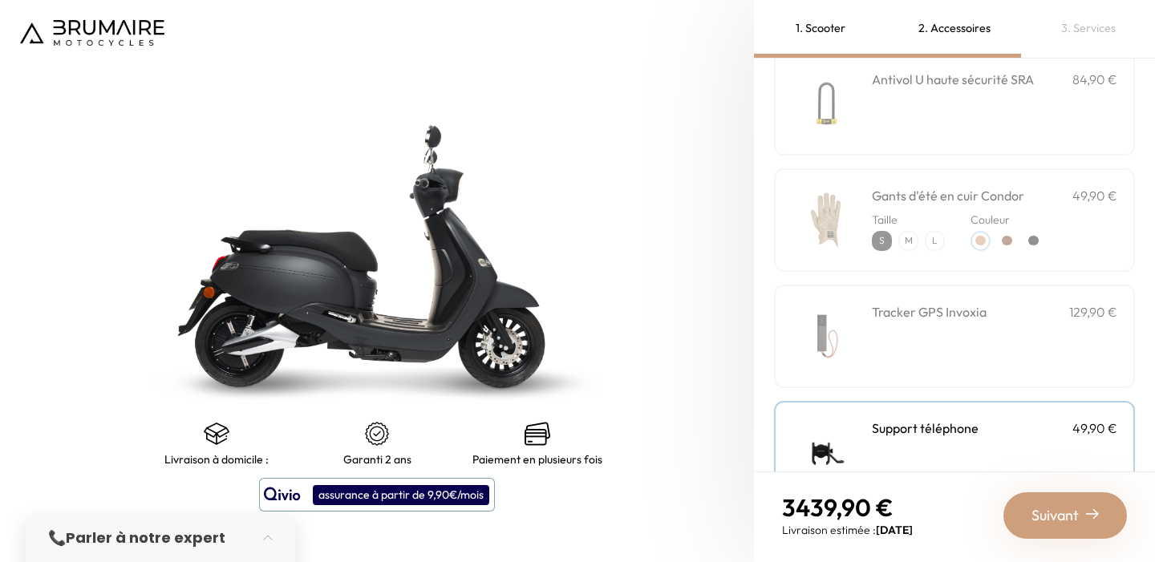
scroll to position [196, 0]
click at [947, 338] on div "Tracker GPS Invoxia 129,90 €" at bounding box center [994, 339] width 245 height 68
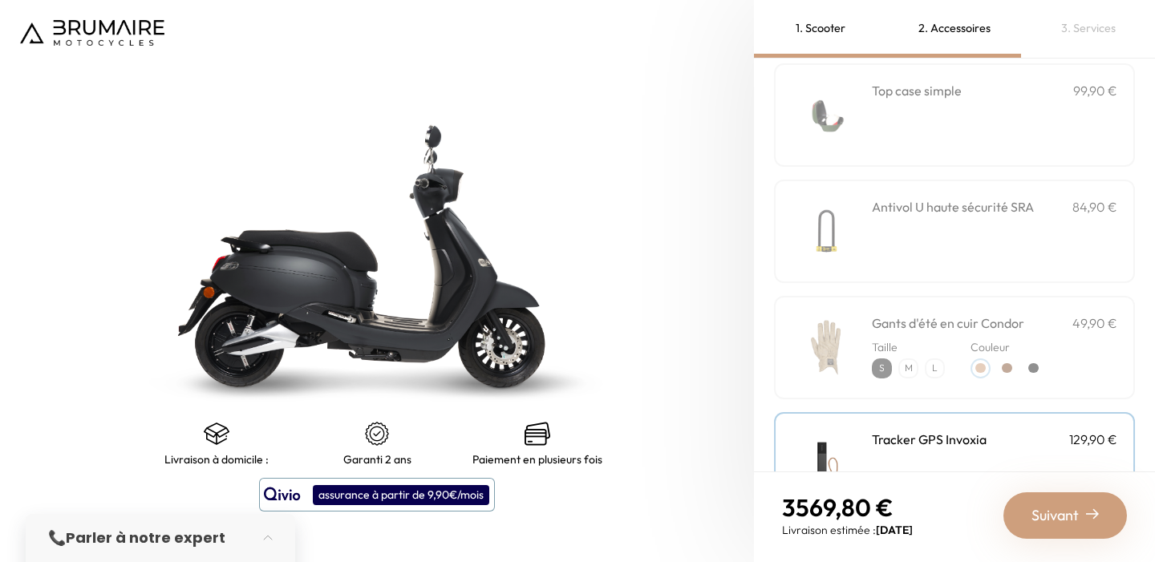
scroll to position [0, 0]
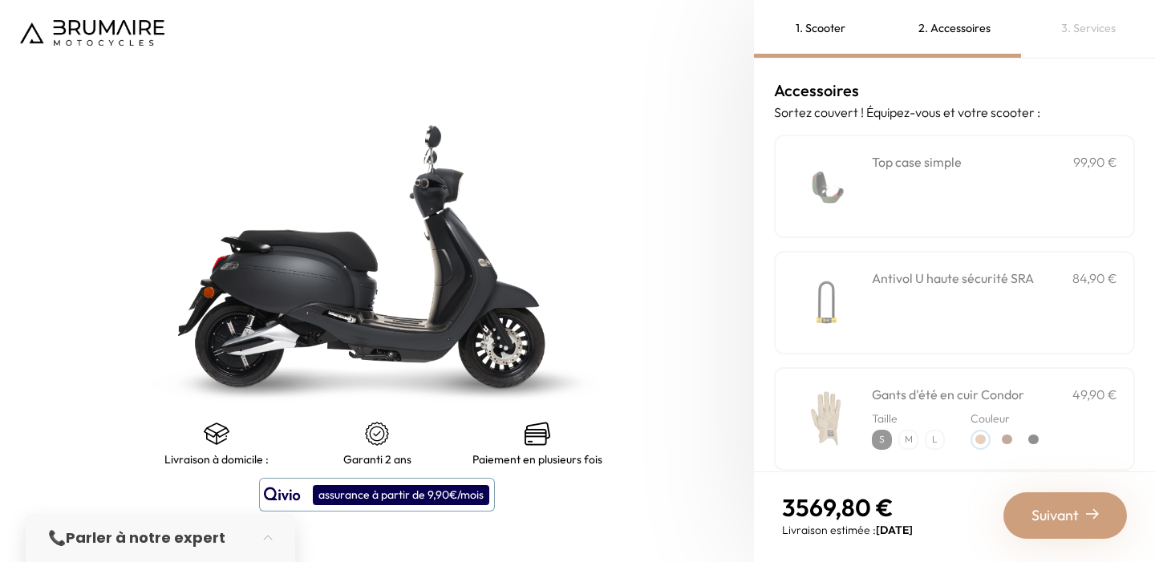
click at [1057, 529] on div "Suivant" at bounding box center [1064, 515] width 123 height 47
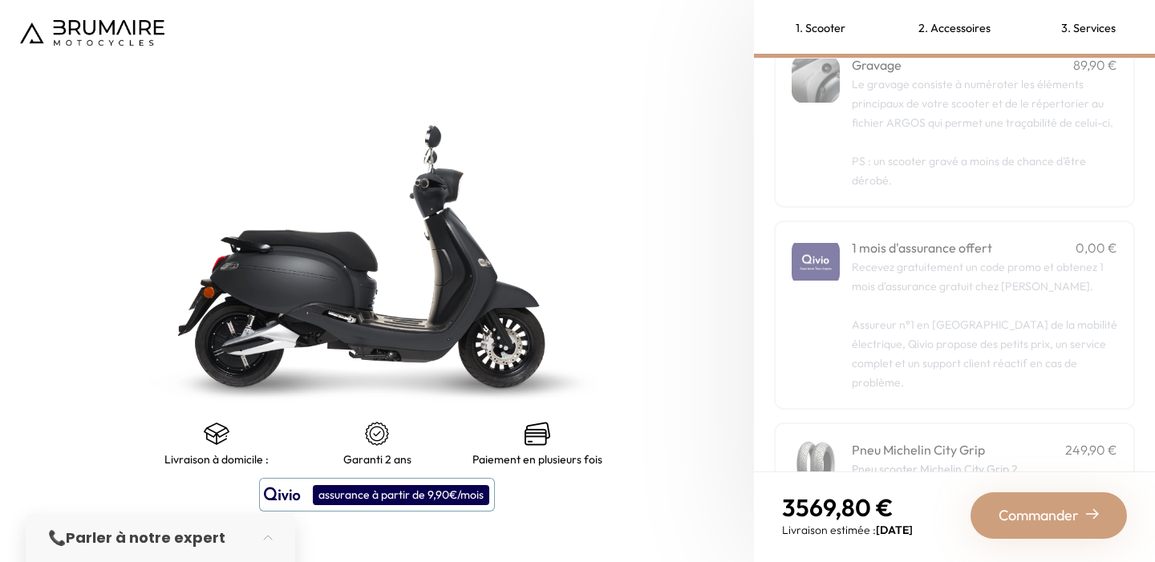
scroll to position [118, 0]
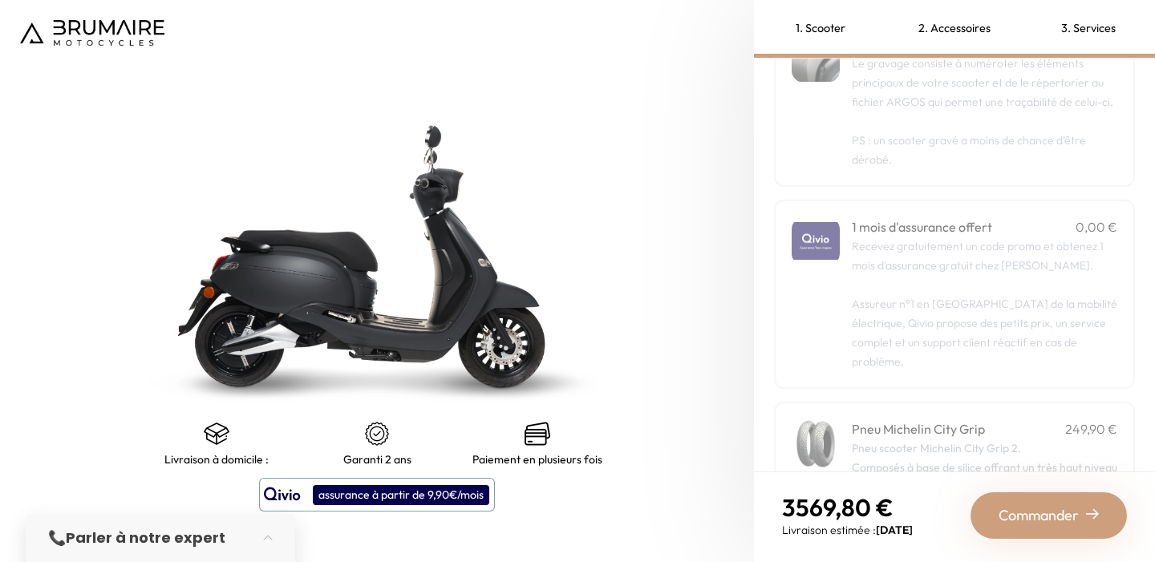
click at [1038, 305] on p "Recevez gratuitement un code promo et obtenez 1 mois d'assurance gratuit chez […" at bounding box center [984, 304] width 265 height 135
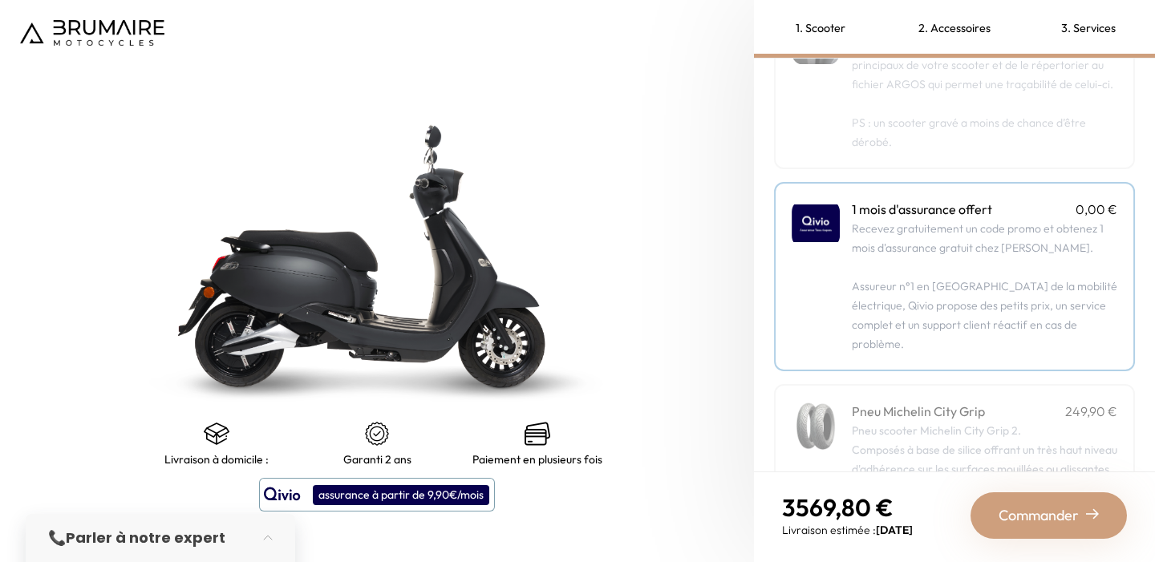
scroll to position [0, 0]
